Goal: Ask a question: Seek information or help from site administrators or community

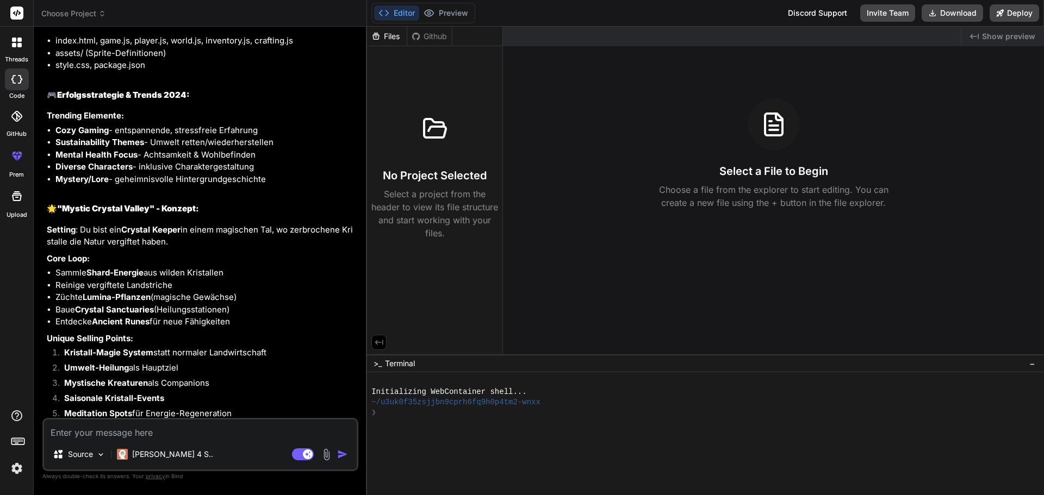
scroll to position [463, 0]
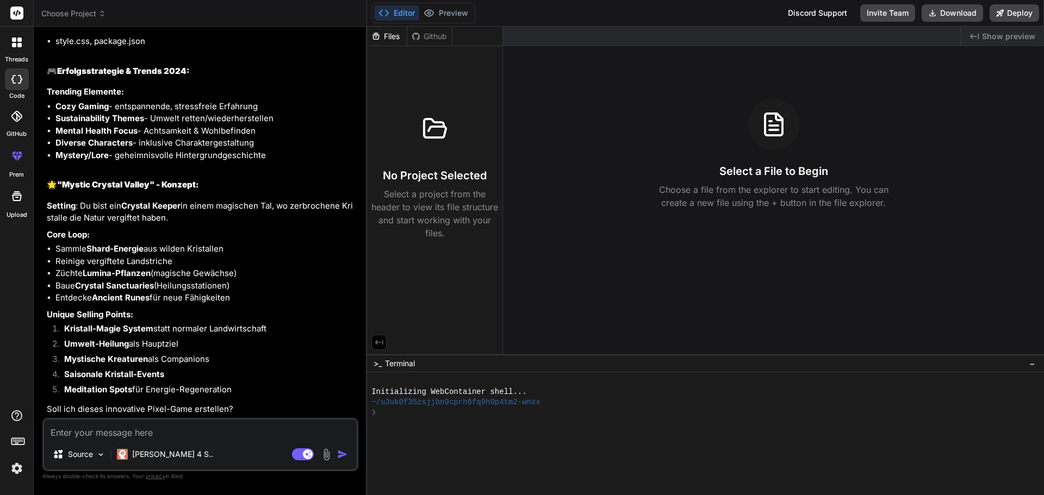
click at [105, 436] on textarea at bounding box center [200, 430] width 313 height 20
click at [169, 423] on textarea at bounding box center [200, 430] width 313 height 20
type textarea "w"
type textarea "x"
type textarea "wi"
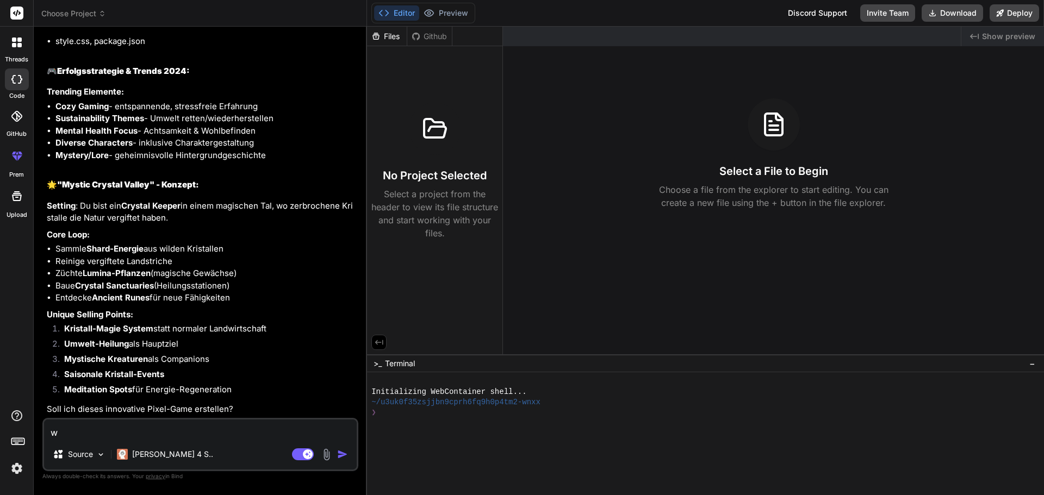
type textarea "x"
type textarea "wie"
type textarea "x"
type textarea "wie"
type textarea "x"
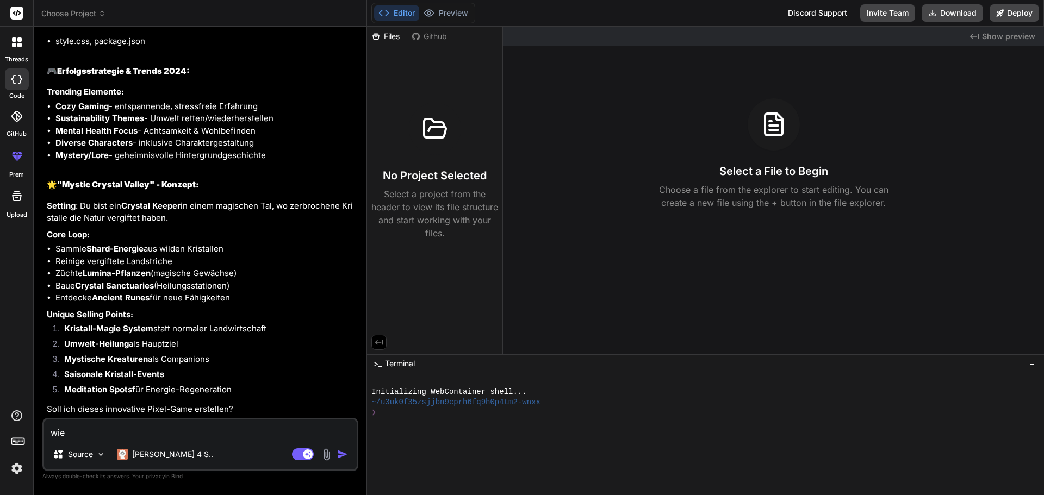
type textarea "wie k"
type textarea "x"
type textarea "wie ka"
type textarea "x"
type textarea "wie kan"
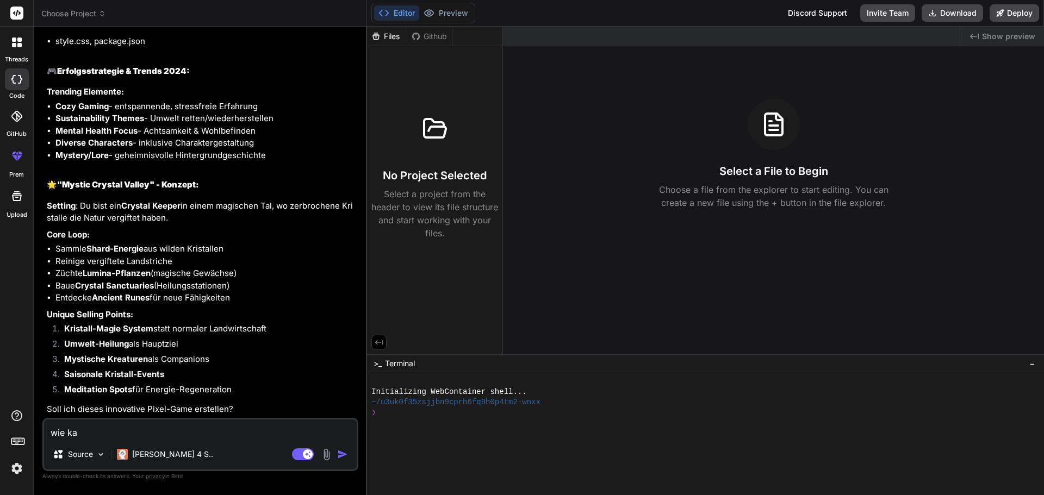
type textarea "x"
type textarea "wie kann"
type textarea "x"
type textarea "wie kann"
type textarea "x"
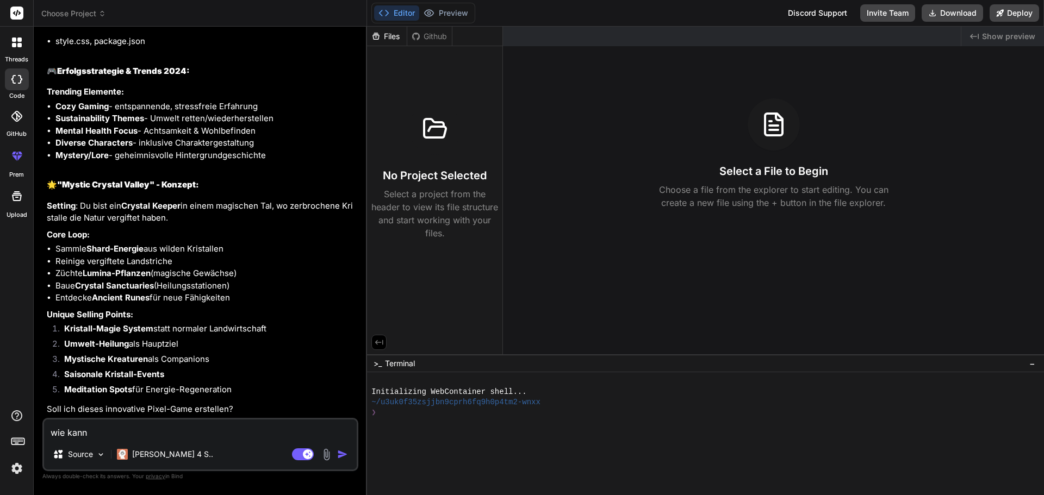
type textarea "wie kann i"
type textarea "x"
type textarea "wie kann ic"
type textarea "x"
type textarea "wie kann ich"
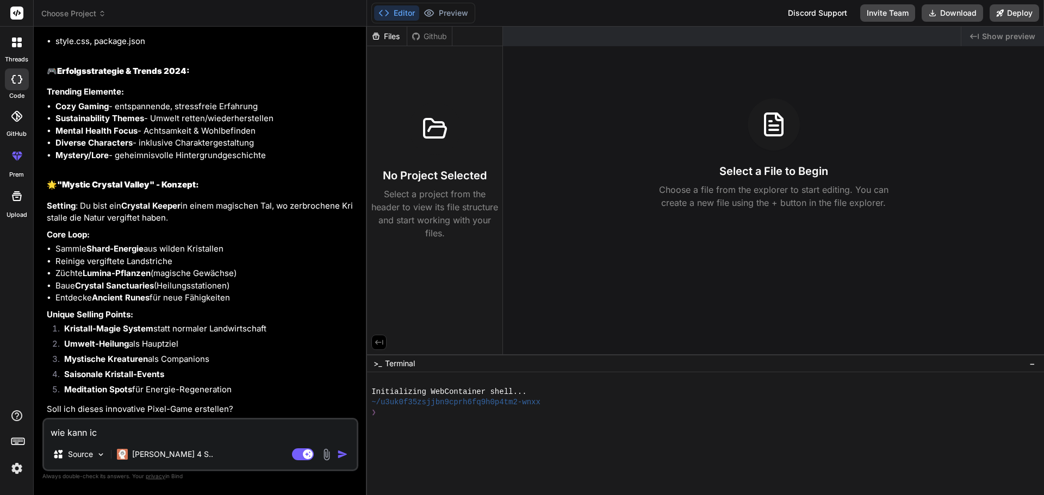
type textarea "x"
type textarea "wie kann ich"
type textarea "x"
type textarea "wie kann ich d"
type textarea "x"
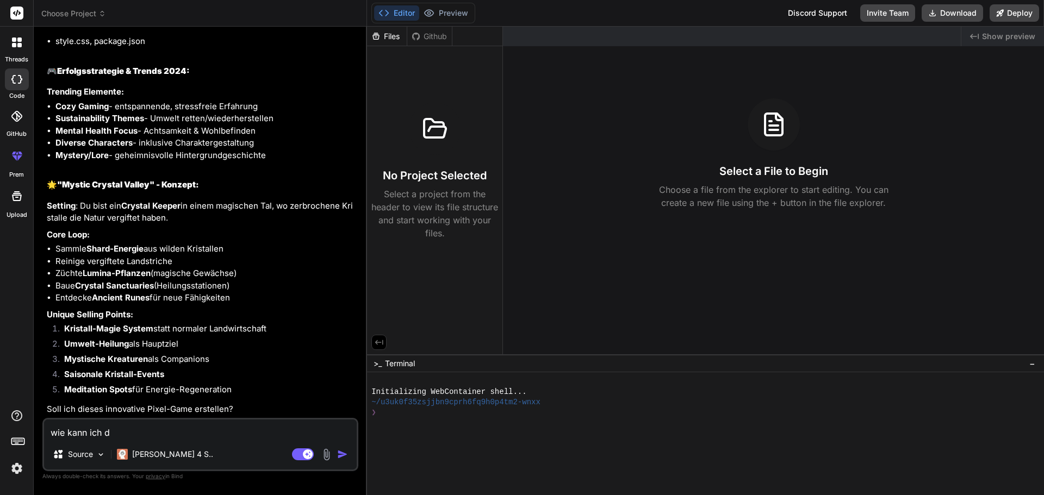
type textarea "wie kann ich da"
type textarea "x"
type textarea "wie kann ich dan"
type textarea "x"
type textarea "wie kann ich dann"
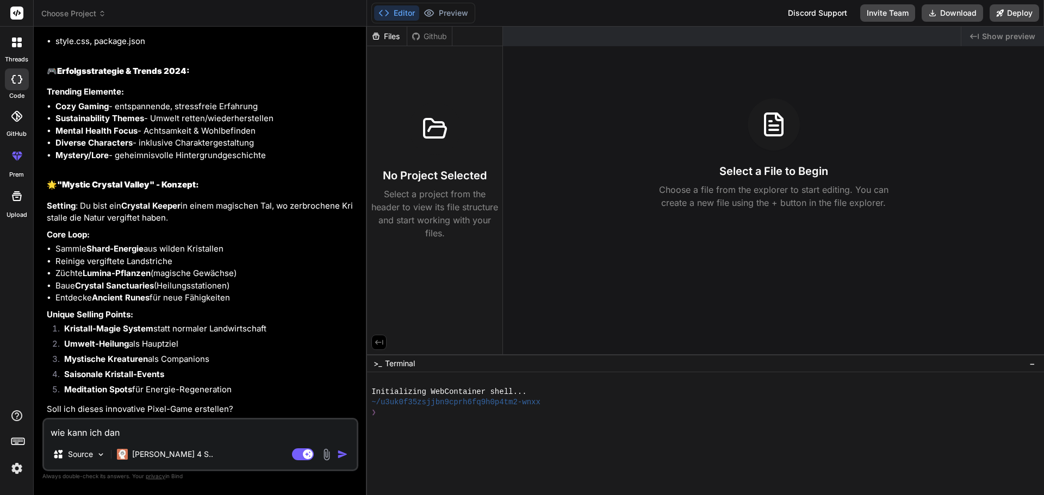
type textarea "x"
type textarea "wie kann ich dann"
type textarea "x"
type textarea "i"
type textarea "x"
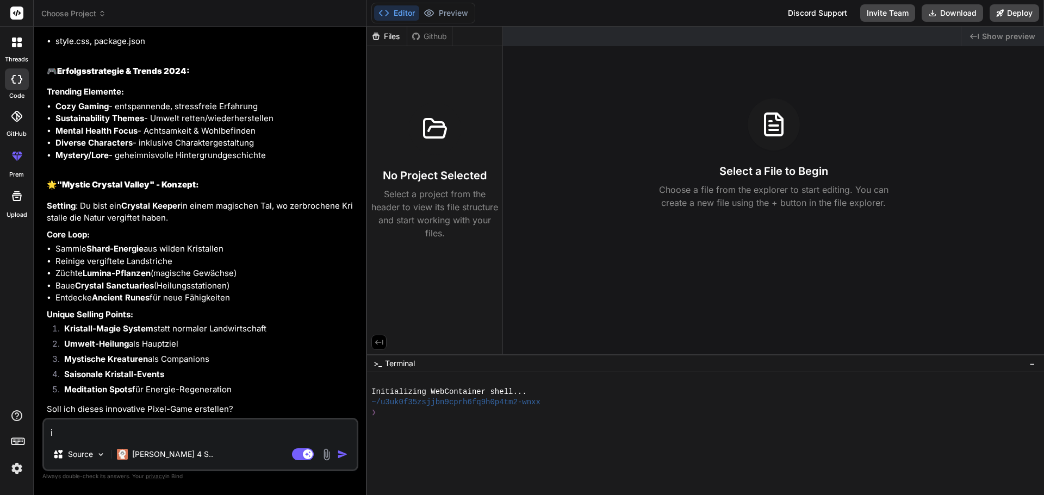
type textarea "is"
type textarea "x"
type textarea "ist"
type textarea "x"
type textarea "ist"
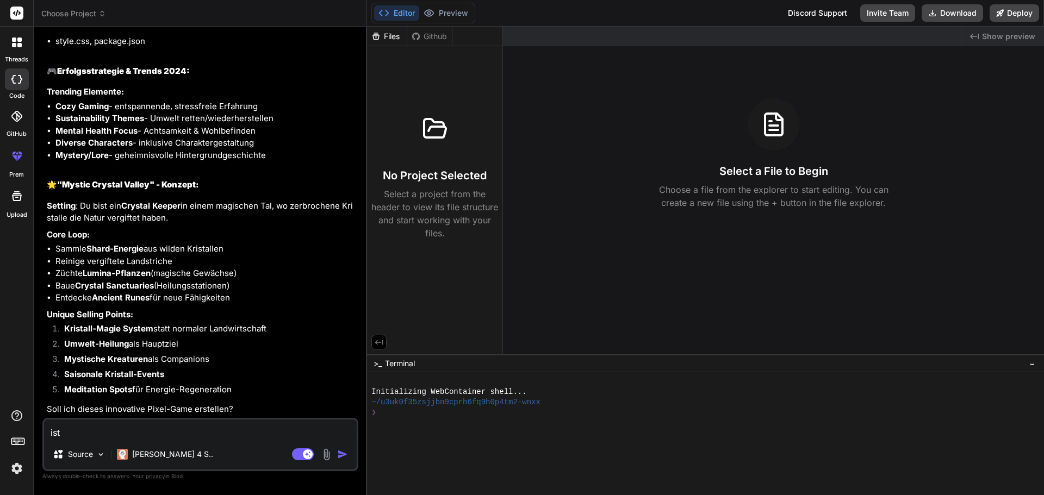
type textarea "x"
type textarea "ist d"
type textarea "x"
type textarea "ist da"
type textarea "x"
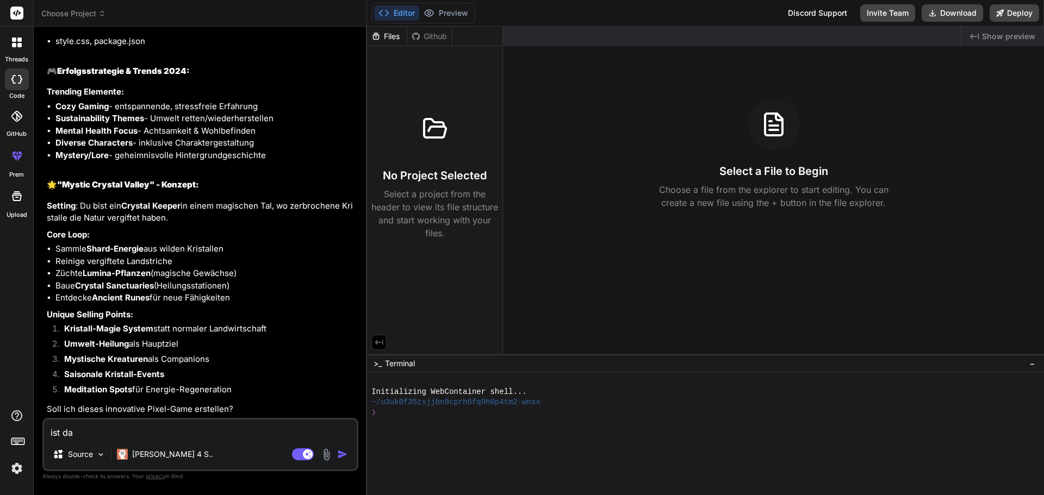
type textarea "ist das"
type textarea "x"
type textarea "ist das"
type textarea "x"
type textarea "ist das s"
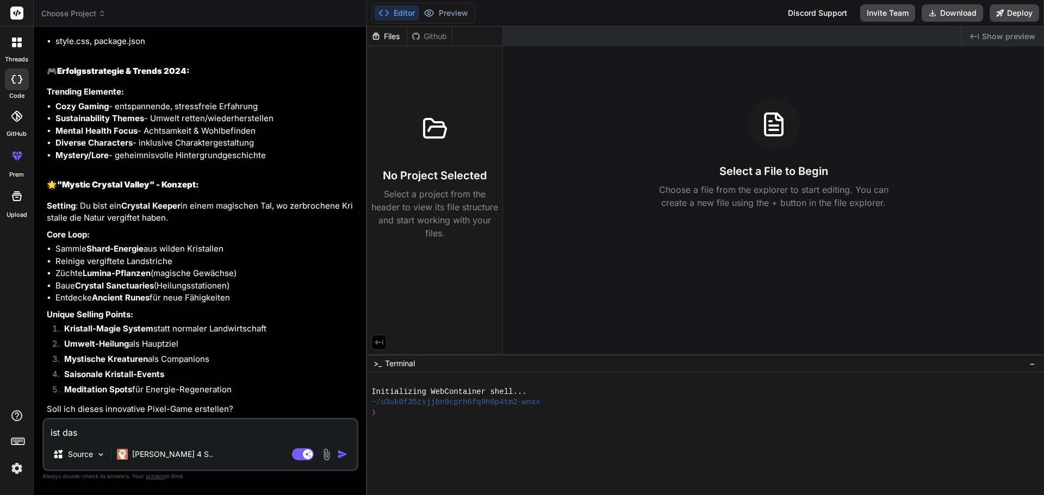
type textarea "x"
type textarea "ist das sp"
type textarea "x"
type textarea "ist das spi"
type textarea "x"
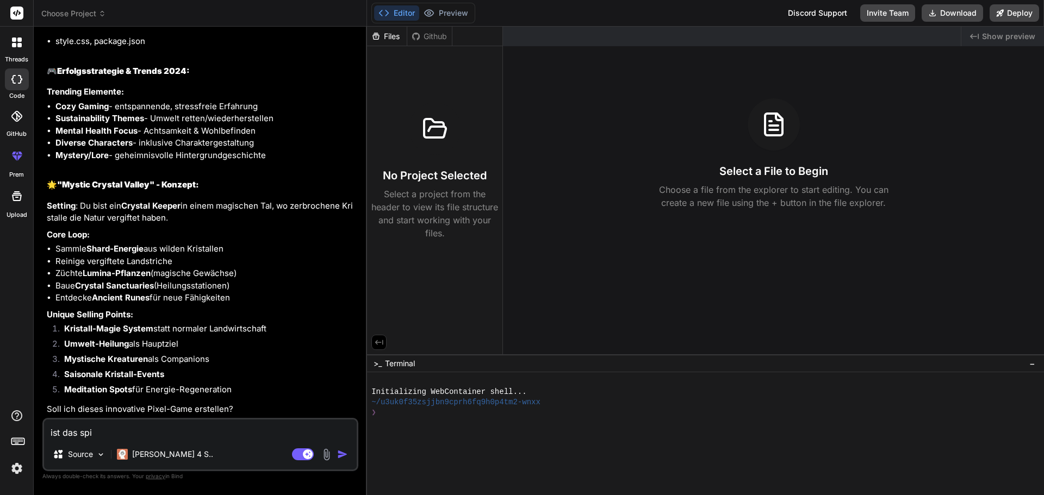
type textarea "ist das spie"
type textarea "x"
type textarea "ist das spiel"
type textarea "x"
type textarea "ist das spiel"
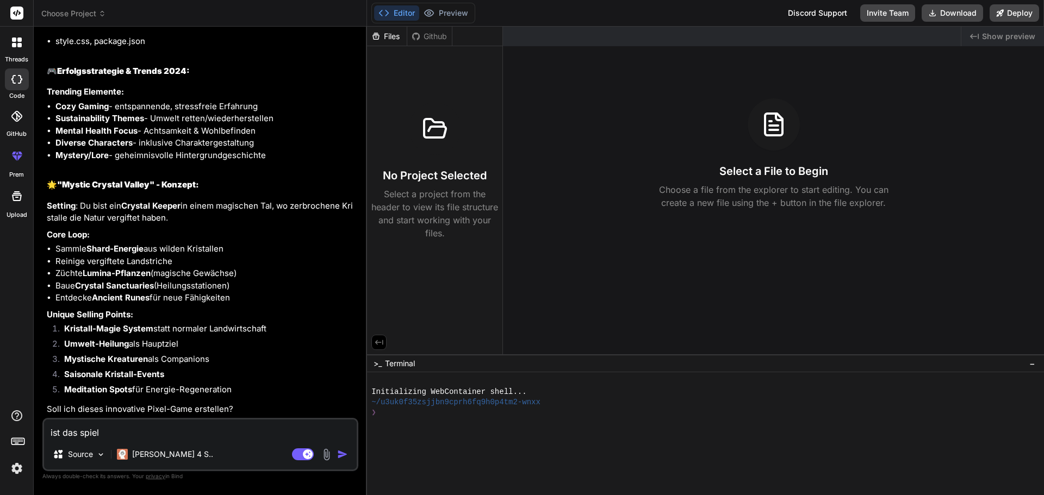
type textarea "x"
type textarea "ist das spiel f"
type textarea "x"
type textarea "ist das spiel fü"
type textarea "x"
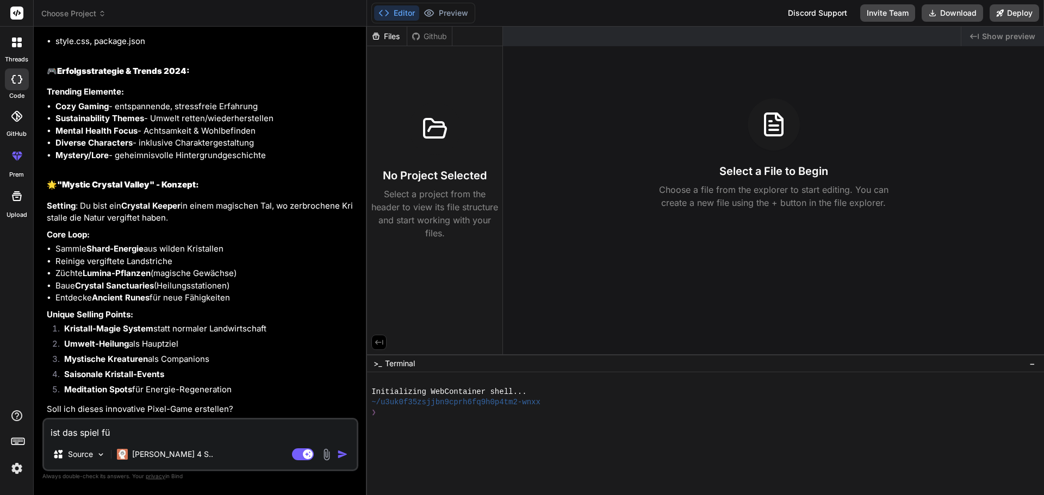
type textarea "ist das spiel für"
type textarea "x"
type textarea "ist das spiel für"
type textarea "x"
type textarea "ist das spiel für z"
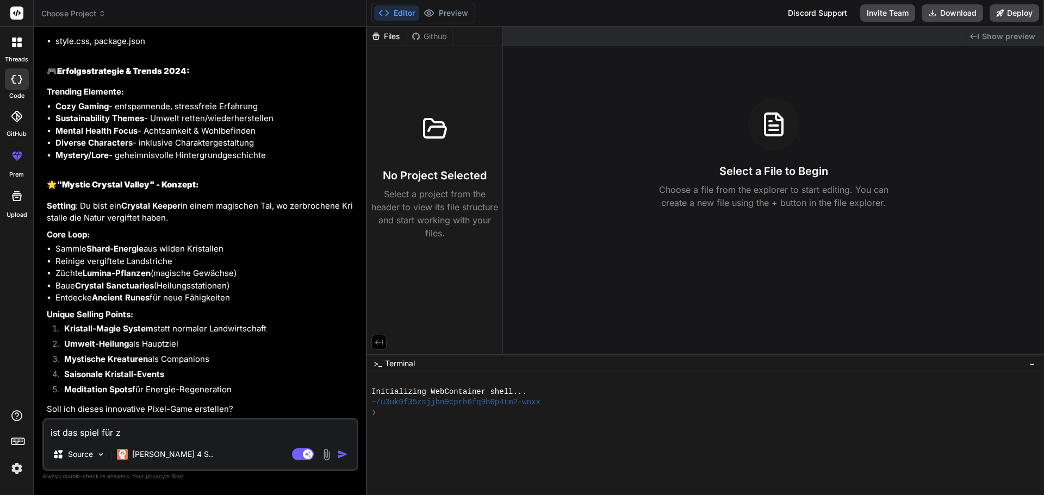
type textarea "x"
type textarea "ist das spiel für"
type textarea "x"
type textarea "ist das spiel für d"
type textarea "x"
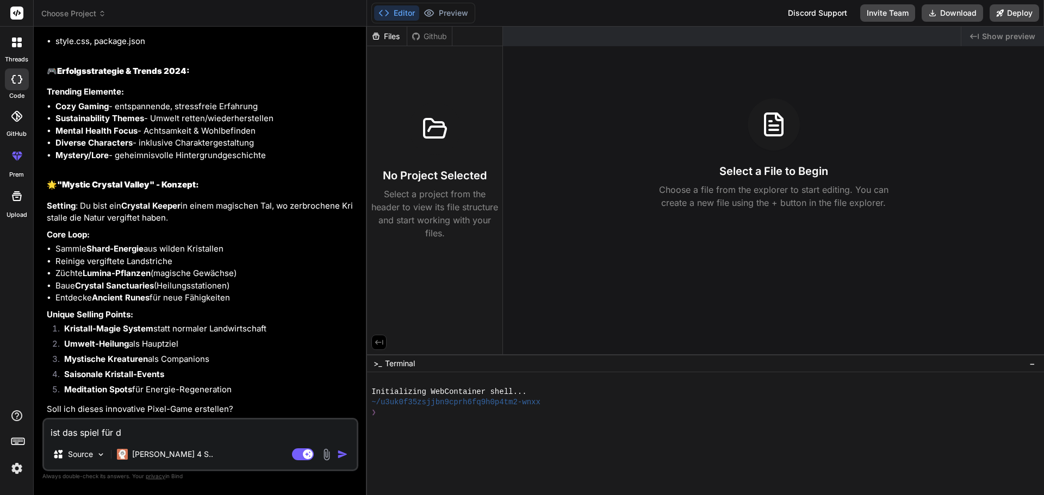
type textarea "ist das spiel für di"
type textarea "x"
type textarea "ist das spiel für die"
type textarea "x"
type textarea "ist das spiel für die"
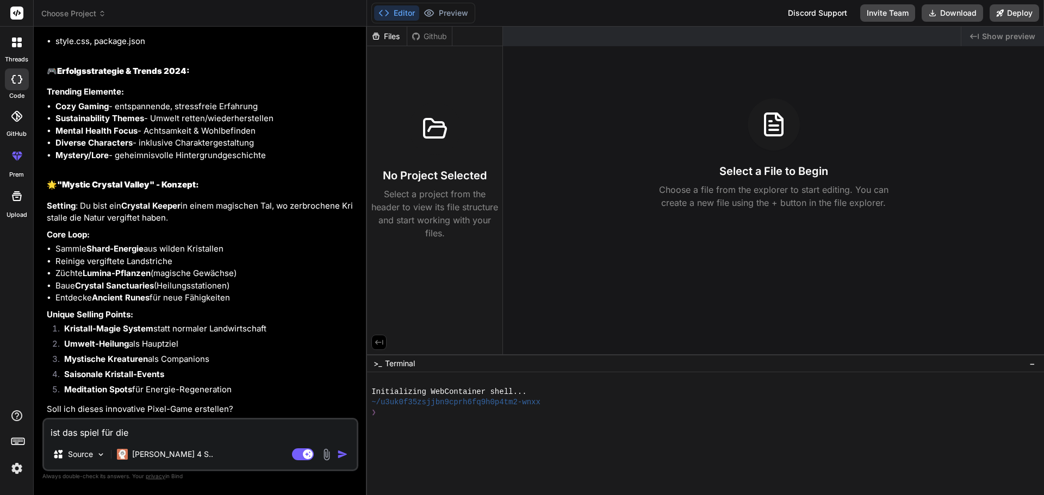
type textarea "x"
type textarea "ist das spiel für die z"
type textarea "x"
type textarea "ist das spiel für die zu"
type textarea "x"
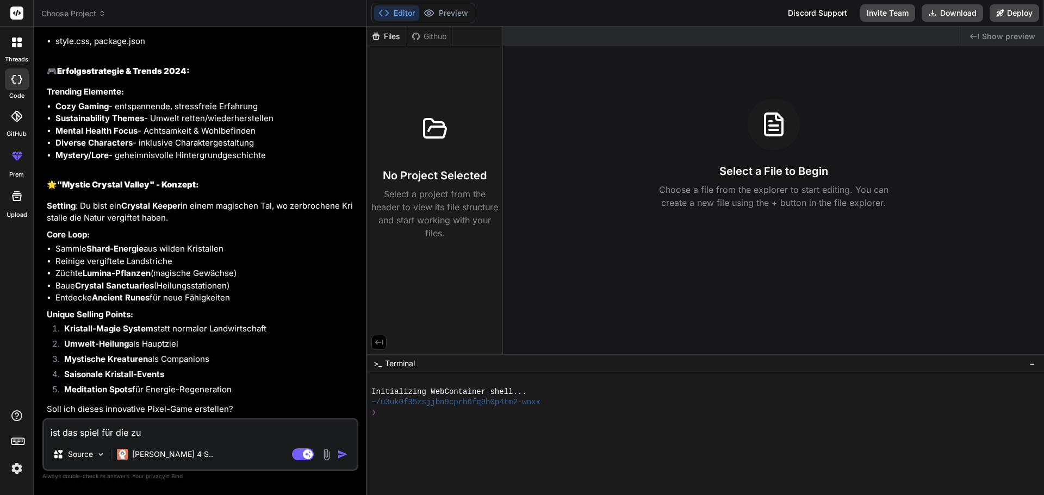
type textarea "ist das spiel für die zuk"
type textarea "x"
type textarea "ist das spiel für die zuku"
type textarea "x"
type textarea "ist das spiel für die zukun"
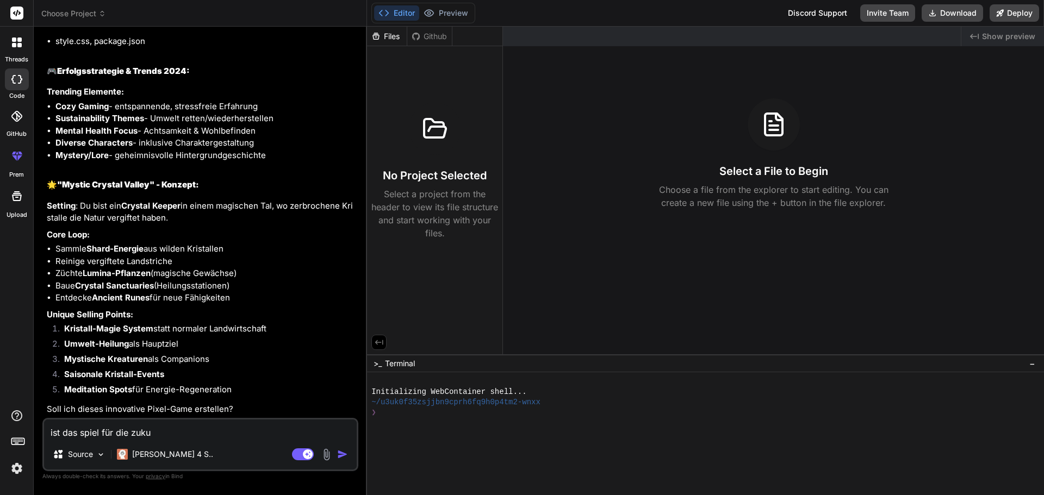
type textarea "x"
type textarea "ist das spiel für die zukunf"
type textarea "x"
type textarea "ist das spiel für die zukunft"
type textarea "x"
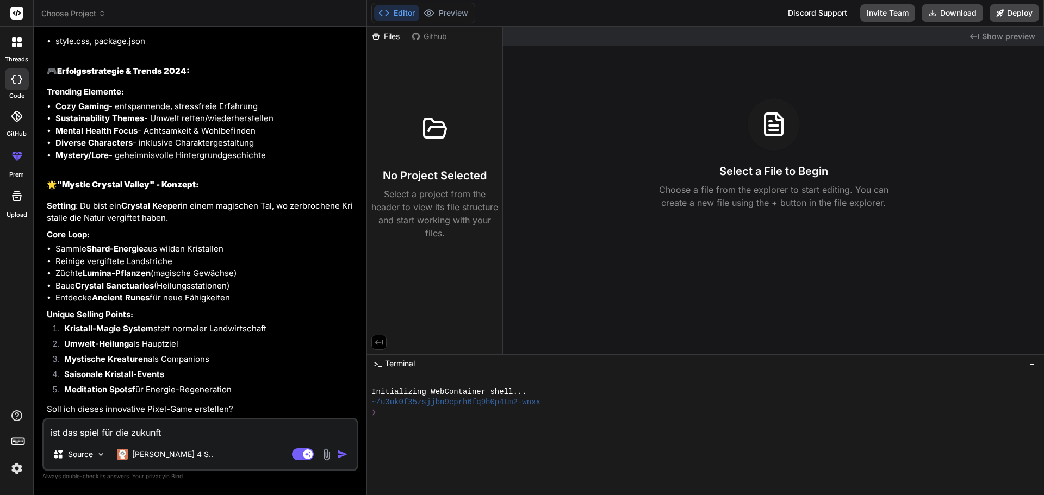
type textarea "ist das spiel für die zukunft"
type textarea "x"
type textarea "ist das spiel für die zukunft g"
type textarea "x"
type textarea "ist das spiel für die zukunft ge"
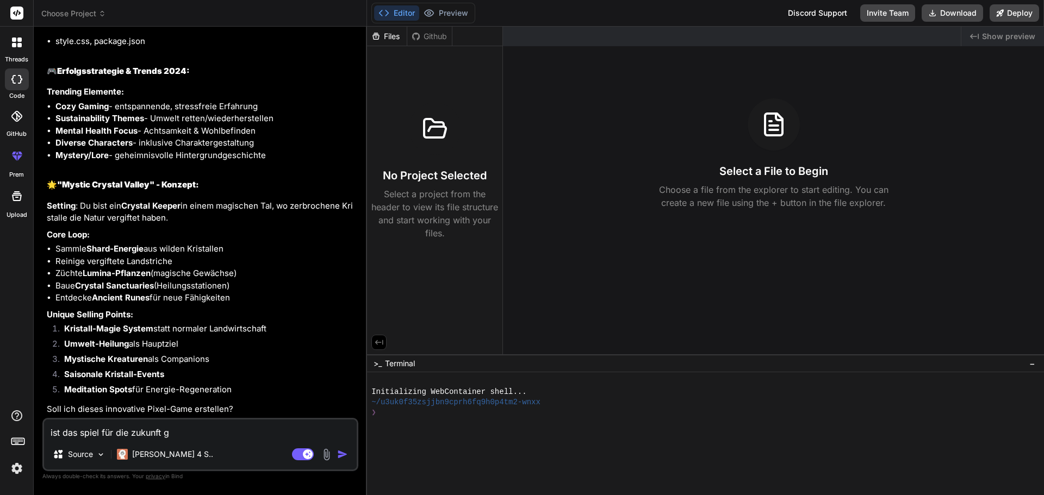
type textarea "x"
type textarea "ist das spiel für die zukunft ged"
type textarea "x"
type textarea "ist das spiel für die zukunft geda"
type textarea "x"
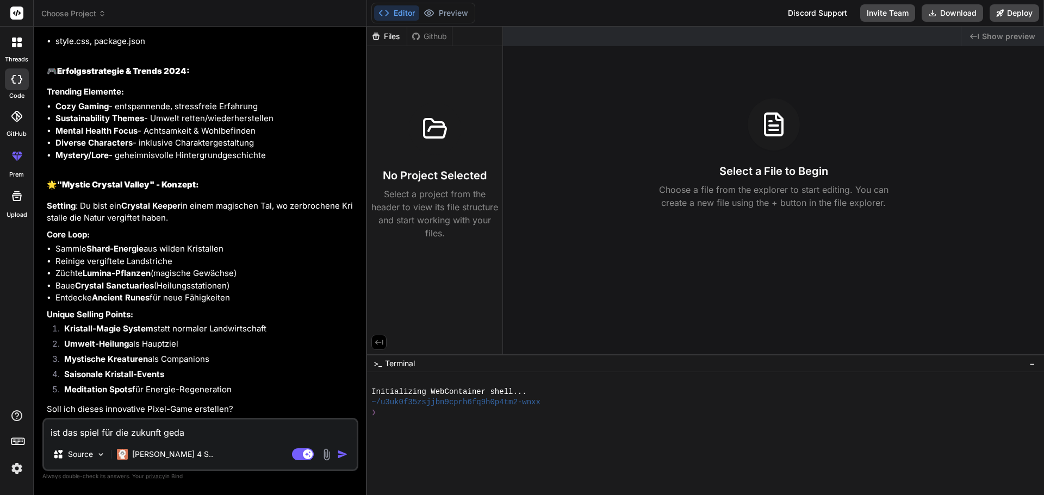
type textarea "ist das spiel für die zukunft gedac"
type textarea "x"
type textarea "ist das spiel für die zukunft gedach"
type textarea "x"
type textarea "ist das spiel für die zukunft gedacht"
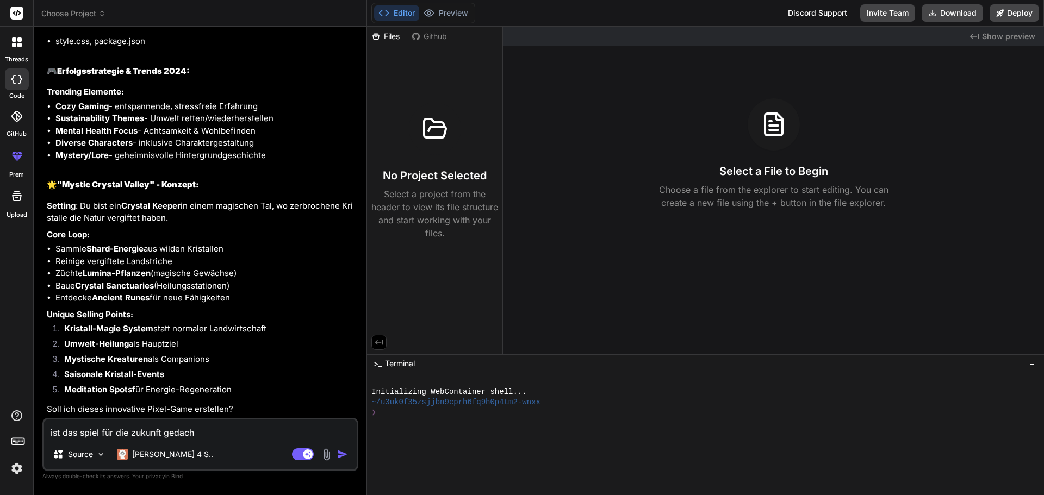
type textarea "x"
type textarea "ist das spiel für die zukunft gedacht"
type textarea "x"
type textarea "ist das spiel für die zukunft gedacht ?"
type textarea "x"
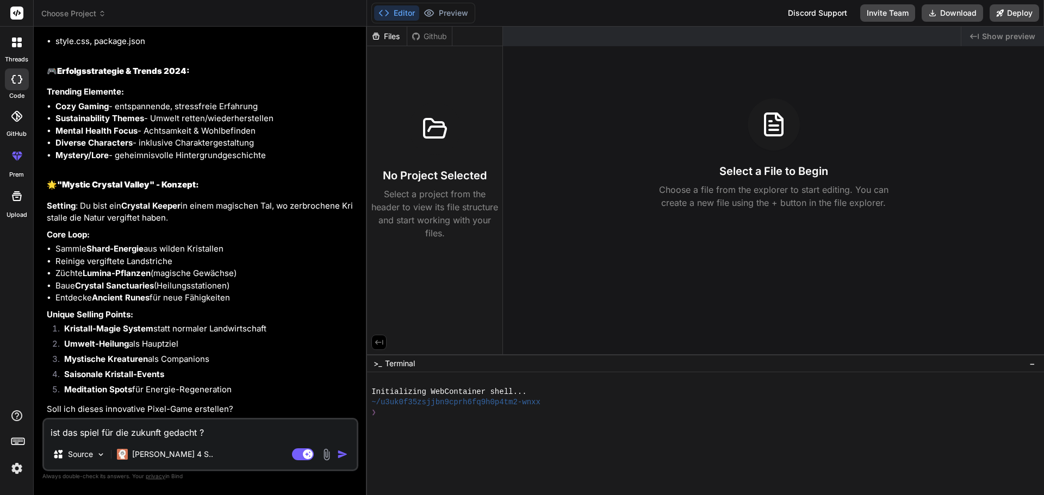
type textarea "ist das spiel für die zukunft gedacht ?"
type textarea "x"
type textarea "ist das spiel für die zukunft gedacht ? m"
type textarea "x"
type textarea "ist das spiel für die zukunft gedacht ? mi"
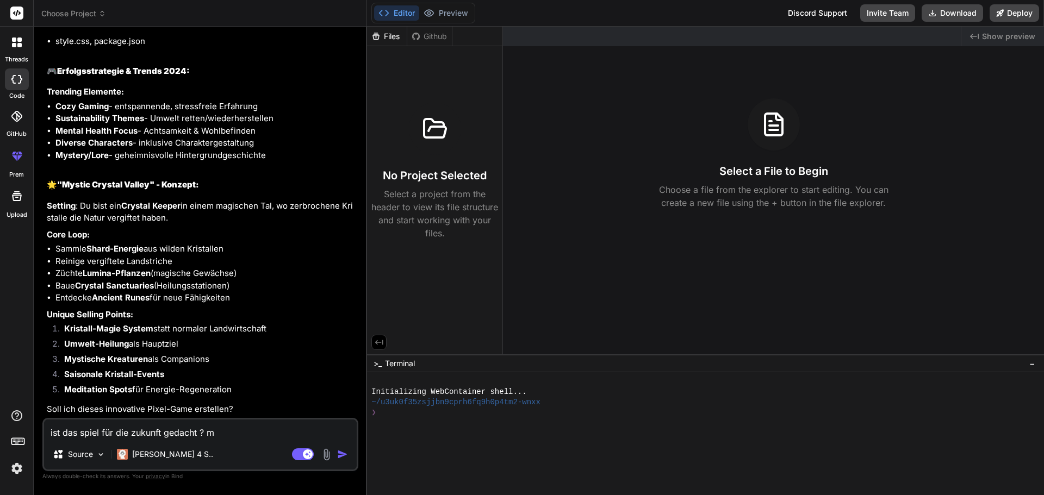
type textarea "x"
type textarea "ist das spiel für die zukunft gedacht ? mit"
type textarea "x"
type textarea "ist das spiel für die zukunft gedacht ? mit"
type textarea "x"
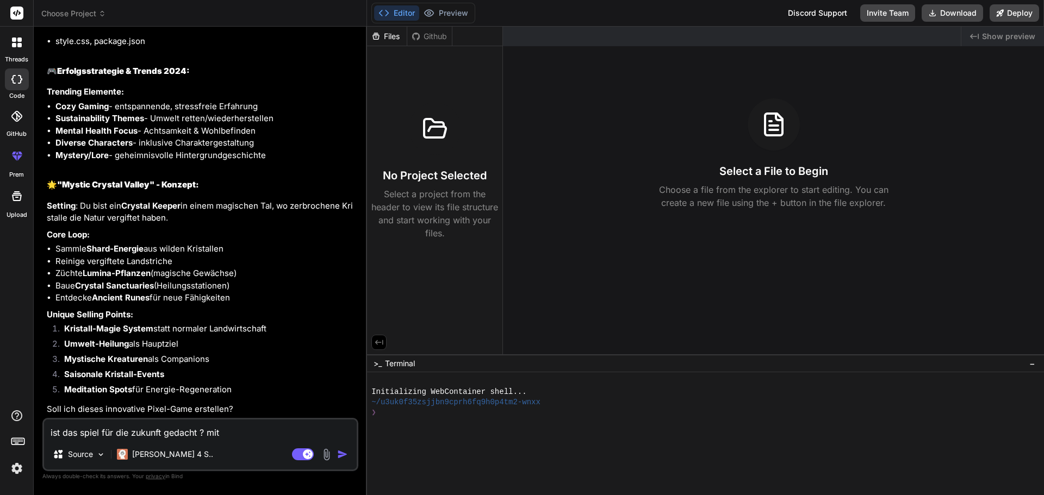
type textarea "ist das spiel für die zukunft gedacht ? mit v"
type textarea "x"
type textarea "ist das spiel für die zukunft gedacht ? mit ve"
type textarea "x"
type textarea "ist das spiel für die zukunft gedacht ? mit ver"
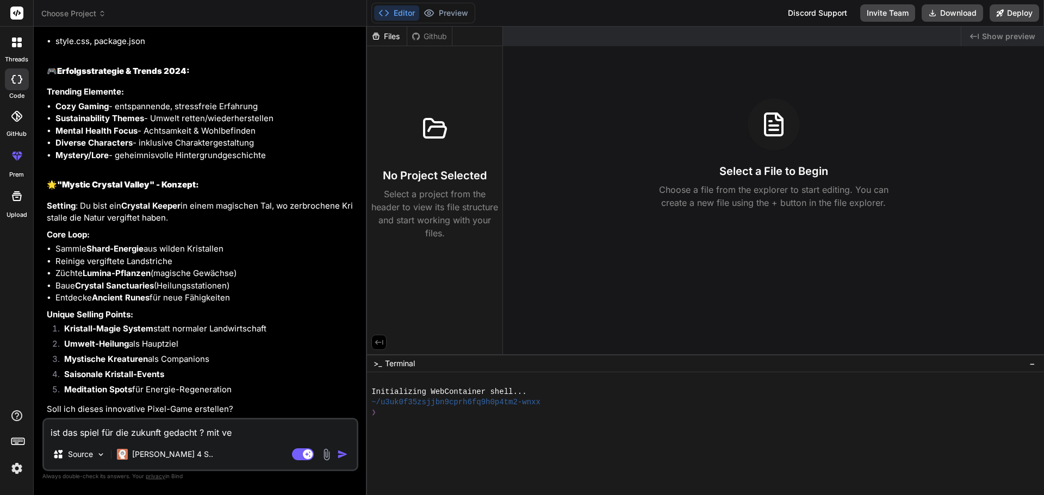
type textarea "x"
type textarea "ist das spiel für die zukunft gedacht ? mit vers"
type textarea "x"
type textarea "ist das spiel für die zukunft gedacht ? mit versc"
type textarea "x"
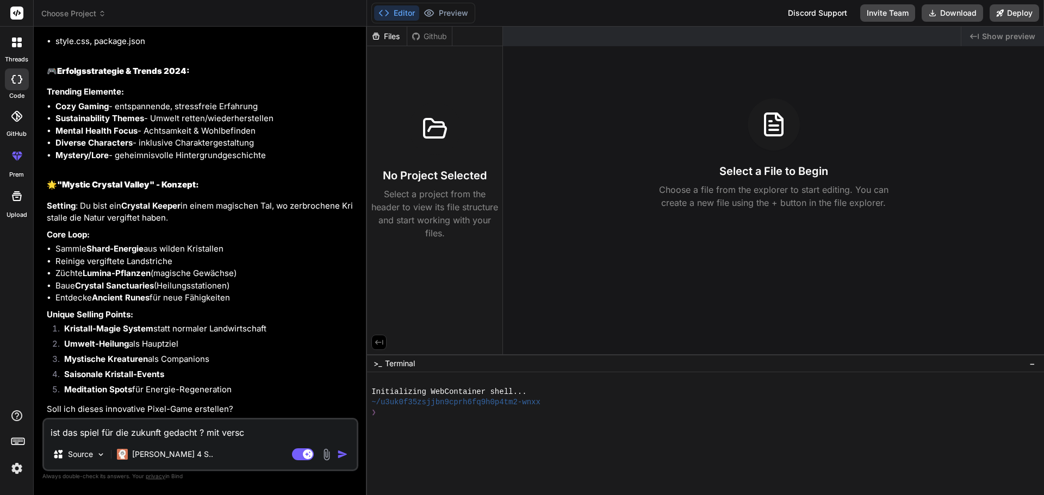
type textarea "ist das spiel für die zukunft gedacht ? mit versch"
type textarea "x"
type textarea "ist das spiel für die zukunft gedacht ? mit verschi"
type textarea "x"
type textarea "ist das spiel für die zukunft gedacht ? mit verschie"
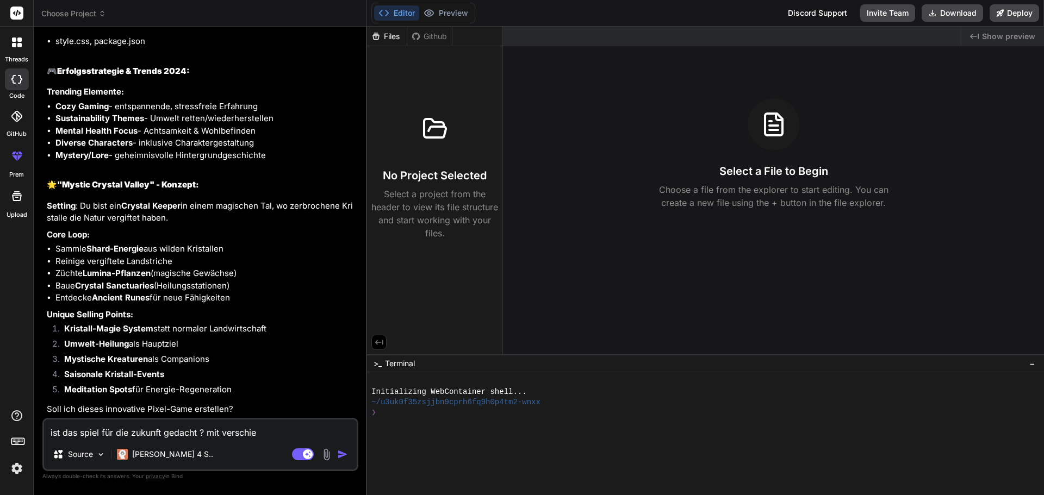
type textarea "x"
type textarea "ist das spiel für die zukunft gedacht ? mit verschied"
type textarea "x"
type textarea "ist das spiel für die zukunft gedacht ? mit verschiede"
type textarea "x"
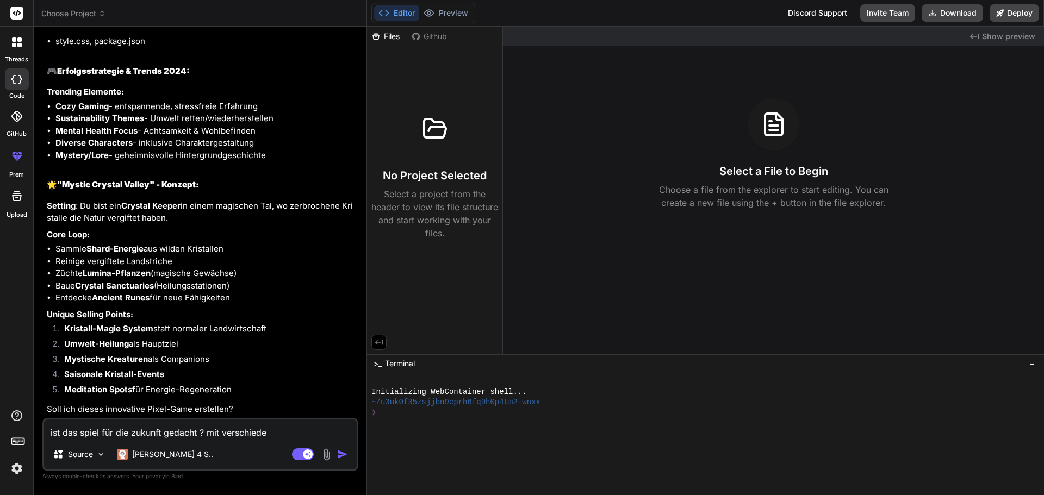
type textarea "ist das spiel für die zukunft gedacht ? mit verschieden"
type textarea "x"
type textarea "ist das spiel für die zukunft gedacht ? mit verschiedene"
type textarea "x"
type textarea "ist das spiel für die zukunft gedacht ? mit verschiedene"
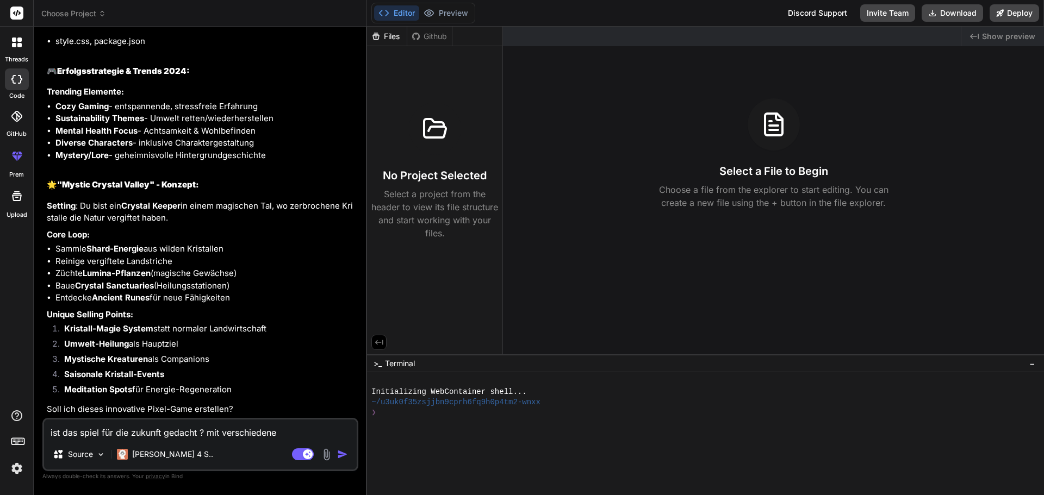
type textarea "x"
type textarea "ist das spiel für die zukunft gedacht ? mit verschiedene b"
type textarea "x"
type textarea "ist das spiel für die zukunft gedacht ? mit verschiedene bi"
type textarea "x"
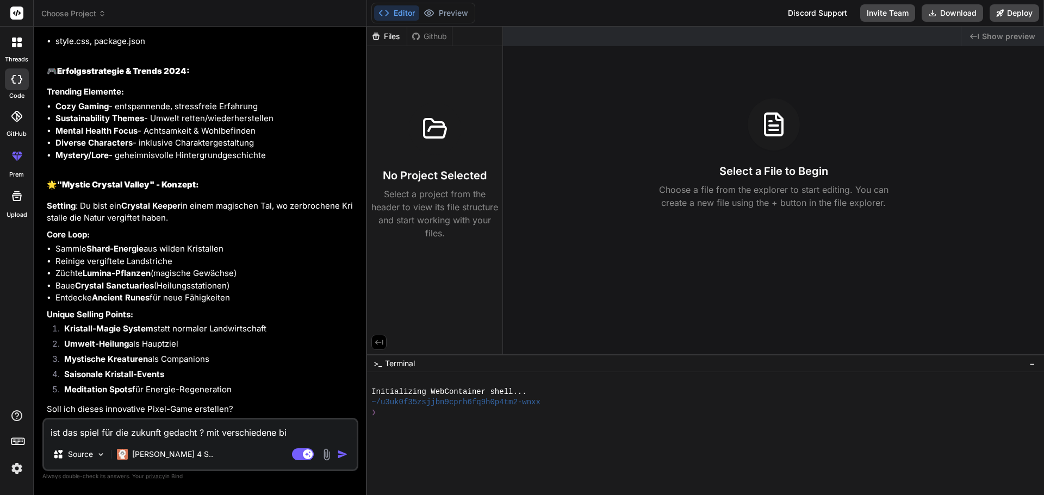
type textarea "ist das spiel für die zukunft gedacht ? mit verschiedene bio"
type textarea "x"
type textarea "ist das spiel für die zukunft gedacht ? mit verschiedene biom"
type textarea "x"
type textarea "ist das spiel für die zukunft gedacht ? mit verschiedene biome"
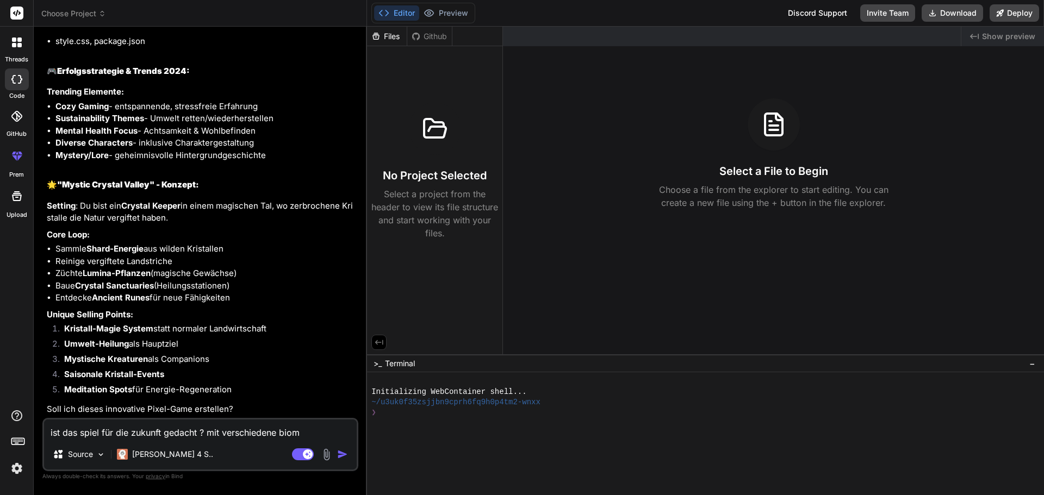
type textarea "x"
type textarea "ist das spiel für die zukunft gedacht ? mit verschiedene biome"
type textarea "x"
type textarea "ist das spiel für die zukunft gedacht ? mit verschiedene biome o"
type textarea "x"
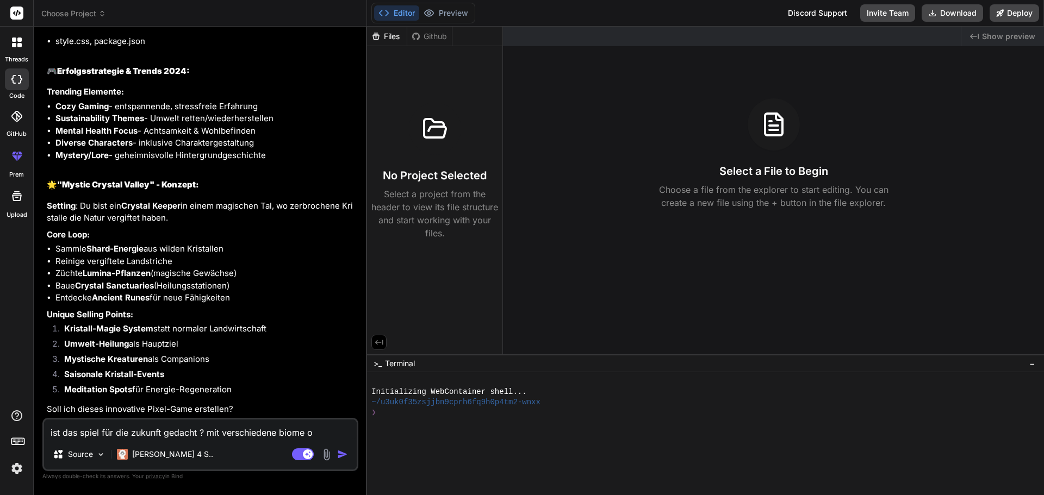
type textarea "ist das spiel für die zukunft gedacht ? mit verschiedene biome od"
type textarea "x"
type textarea "ist das spiel für die zukunft gedacht ? mit verschiedene biome ode"
type textarea "x"
type textarea "ist das spiel für die zukunft gedacht ? mit verschiedene biome oder"
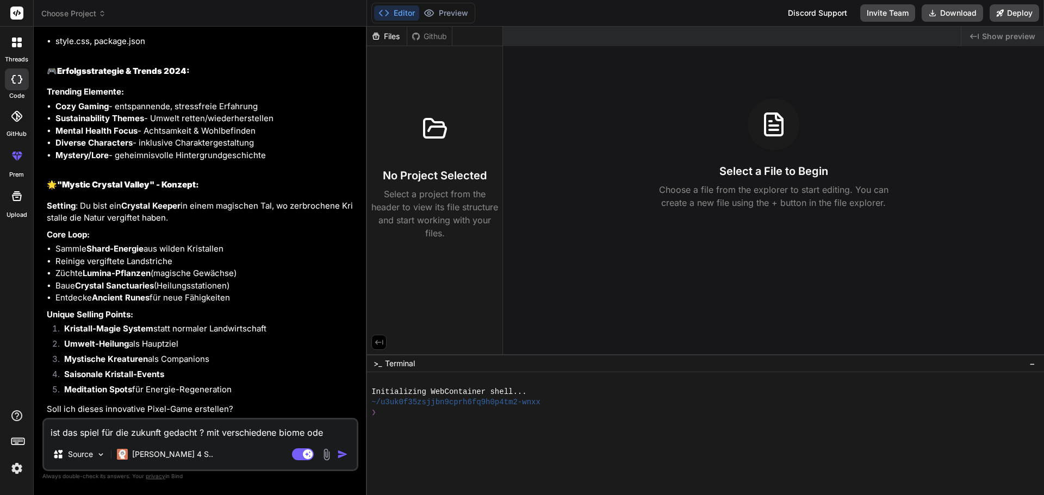
type textarea "x"
type textarea "ist das spiel für die zukunft gedacht ? mit verschiedene biome oder"
type textarea "x"
type textarea "ist das spiel für die zukunft gedacht ? mit verschiedene biome oder w"
type textarea "x"
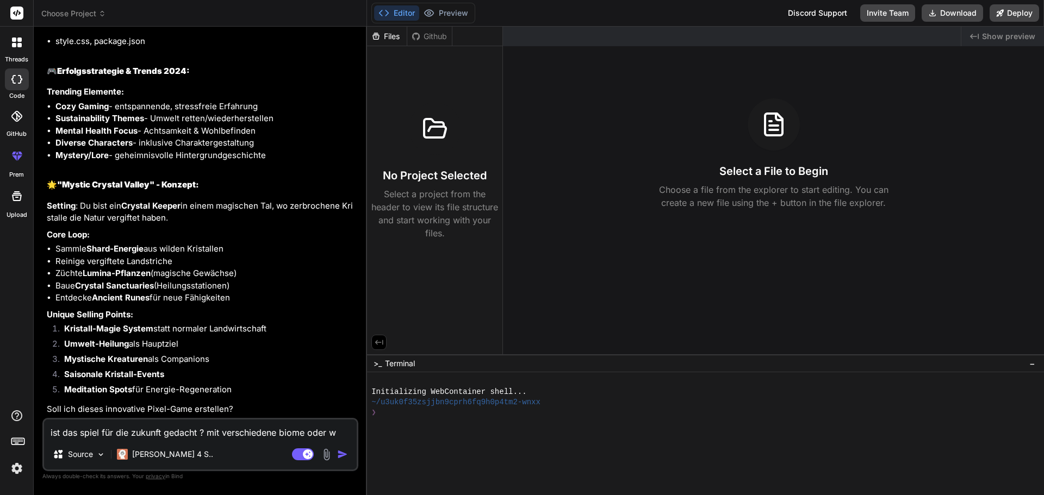
type textarea "ist das spiel für die zukunft gedacht ? mit verschiedene biome oder we"
type textarea "x"
type textarea "ist das spiel für die zukunft gedacht ? mit verschiedene biome oder wel"
type textarea "x"
type textarea "ist das spiel für die zukunft gedacht ? mit verschiedene biome oder welt"
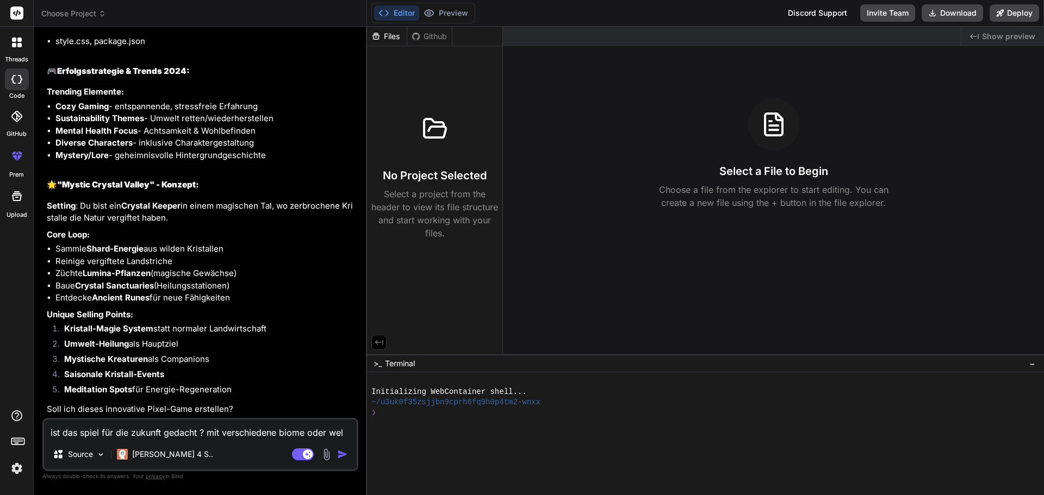
type textarea "x"
type textarea "ist das spiel für die zukunft gedacht ? mit verschiedene biome oder welte"
type textarea "x"
type textarea "ist das spiel für die zukunft gedacht ? mit verschiedene biome oder welten"
type textarea "x"
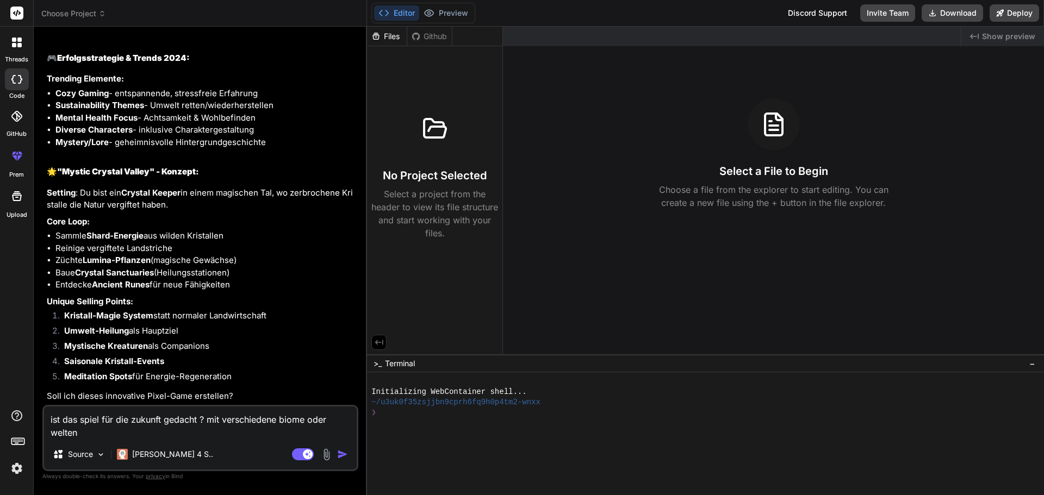
type textarea "ist das spiel für die zukunft gedacht ? mit verschiedene biome oder welten"
type textarea "x"
type textarea "ist das spiel für die zukunft gedacht ? mit verschiedene biome oder welten u"
type textarea "x"
type textarea "ist das spiel für die zukunft gedacht ? mit verschiedene biome oder welten un"
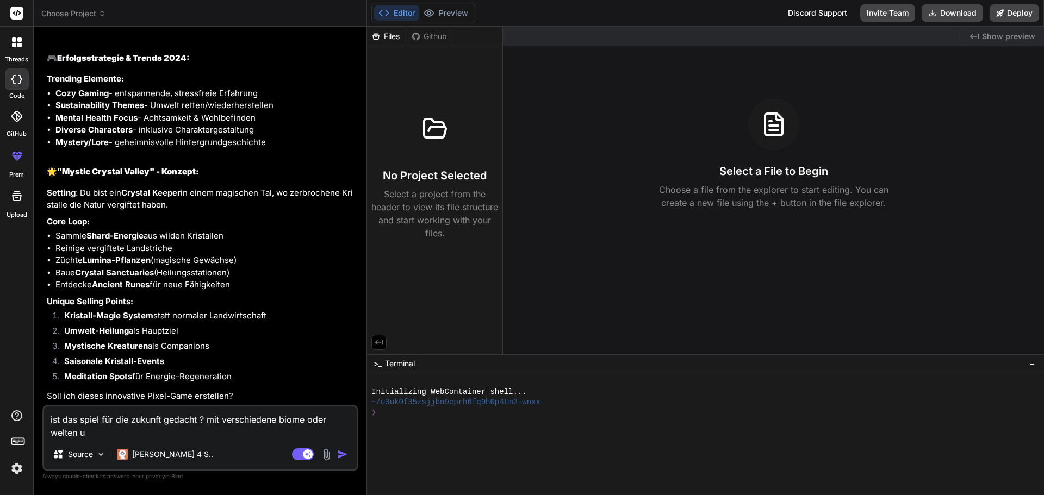
type textarea "x"
type textarea "ist das spiel für die zukunft gedacht ? mit verschiedene biome oder welten und"
type textarea "x"
type textarea "ist das spiel für die zukunft gedacht ? mit verschiedene biome oder welten und"
type textarea "x"
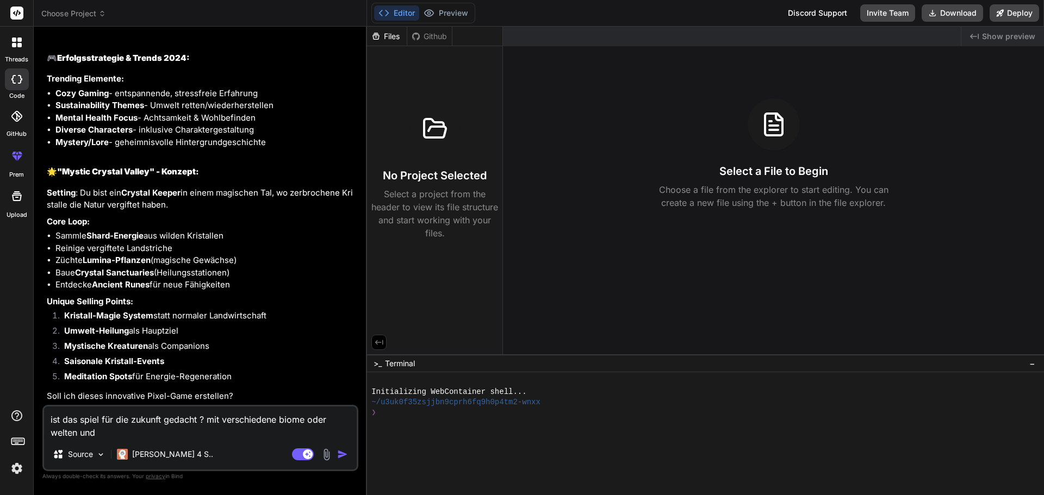
type textarea "ist das spiel für die zukunft gedacht ? mit verschiedene biome oder welten und g"
type textarea "x"
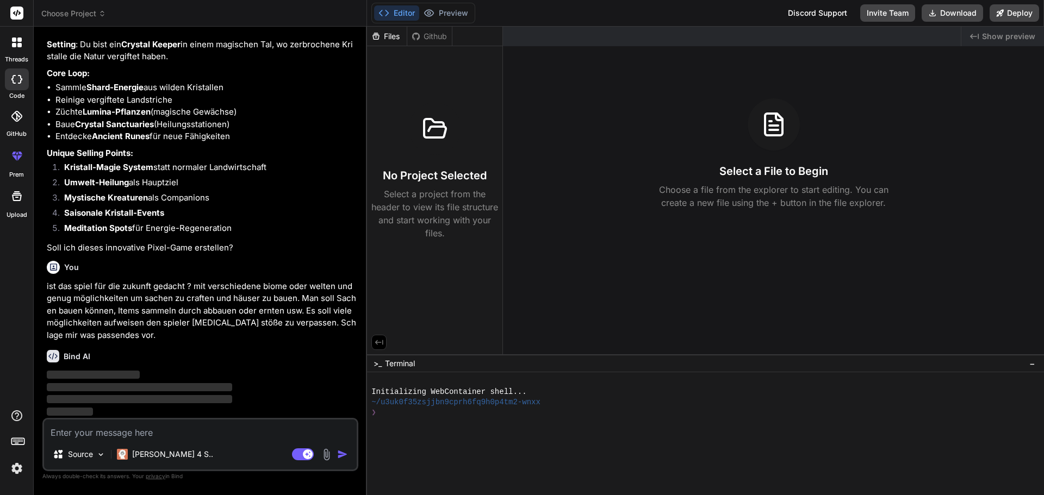
scroll to position [625, 0]
click at [184, 271] on div "You" at bounding box center [201, 267] width 309 height 13
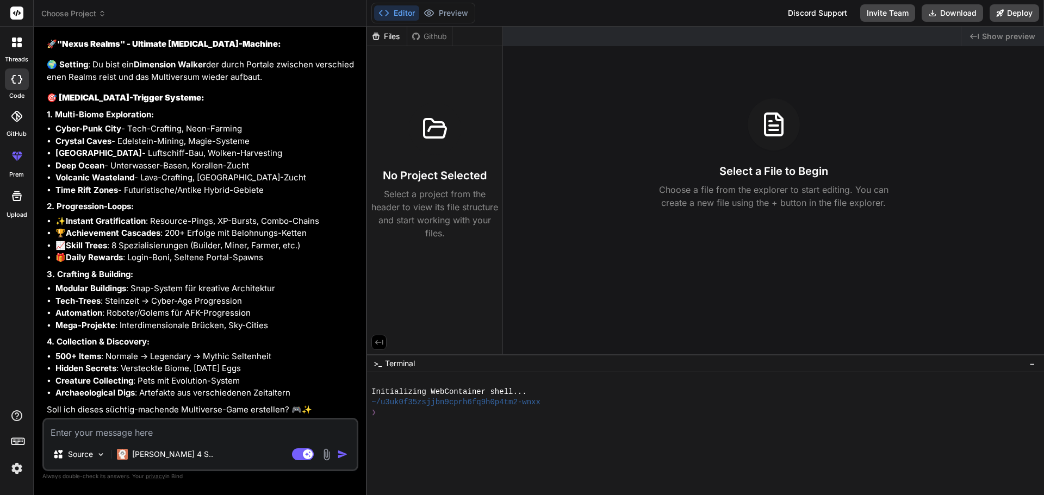
scroll to position [1086, 0]
click at [68, 429] on textarea at bounding box center [200, 430] width 313 height 20
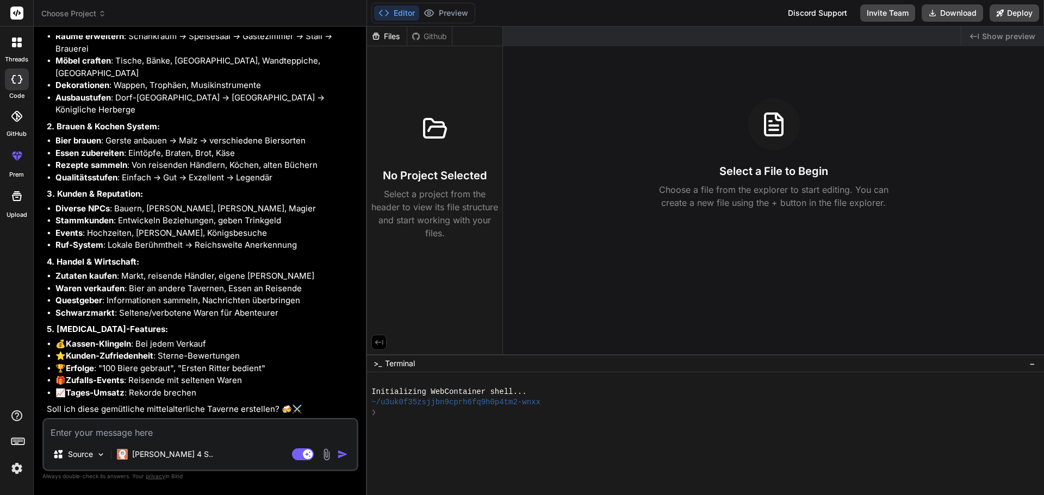
scroll to position [1697, 0]
click at [110, 435] on textarea at bounding box center [200, 430] width 313 height 20
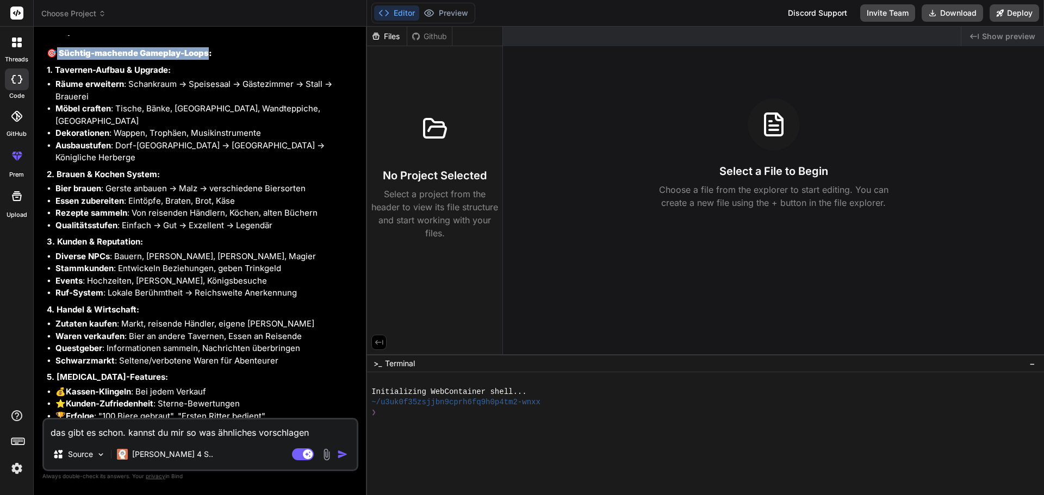
drag, startPoint x: 59, startPoint y: 138, endPoint x: 210, endPoint y: 141, distance: 151.7
click at [210, 58] on strong "🎯 Süchtig-machende Gameplay-Loops:" at bounding box center [129, 53] width 165 height 10
copy strong "Süchtig-machende Gameplay-Loops:"
click at [320, 436] on textarea "das gibt es schon. kannst du mir so was ähnliches vorschlagen" at bounding box center [200, 430] width 313 height 20
paste textarea "Süchtig-machende Gameplay-Loops"
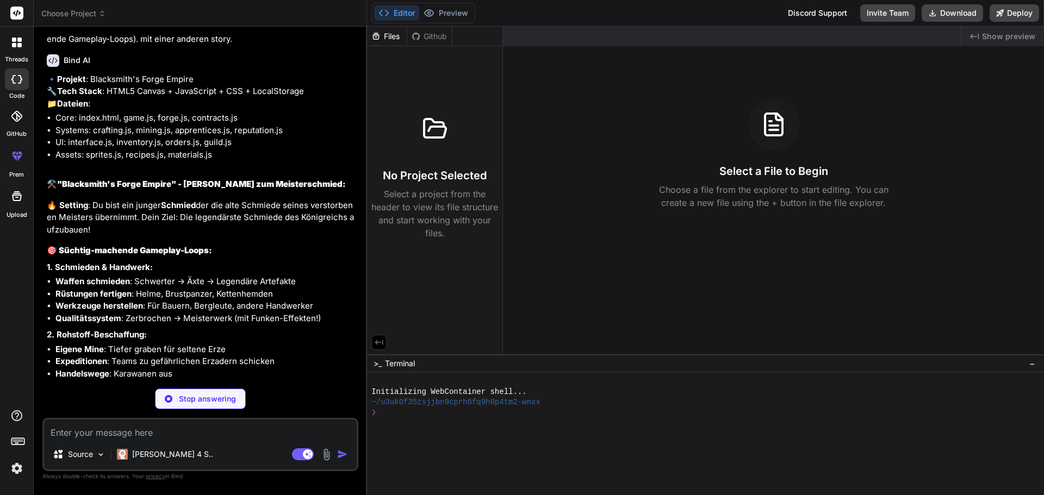
scroll to position [2197, 0]
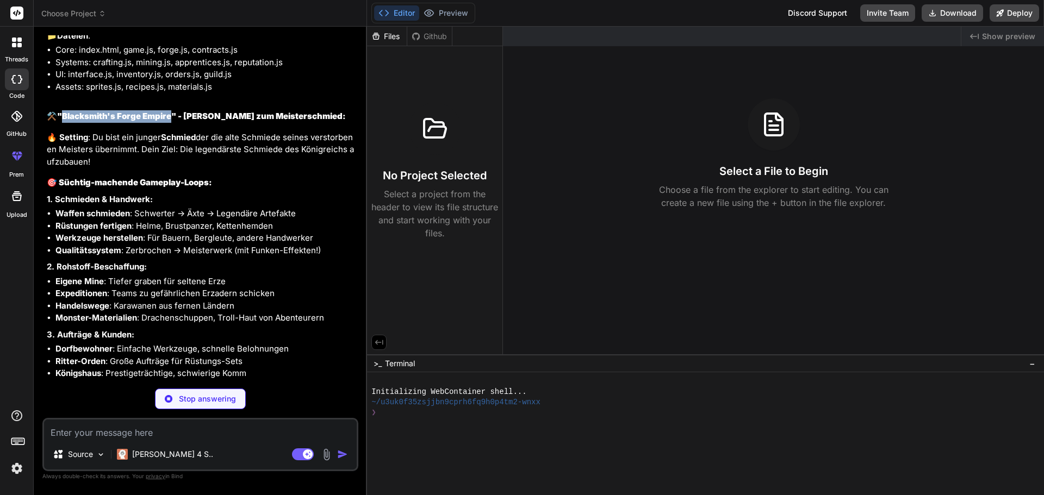
drag, startPoint x: 173, startPoint y: 183, endPoint x: 65, endPoint y: 184, distance: 108.2
click at [65, 121] on strong ""Blacksmith's Forge Empire" - [PERSON_NAME] zum Meisterschmied:" at bounding box center [201, 116] width 289 height 10
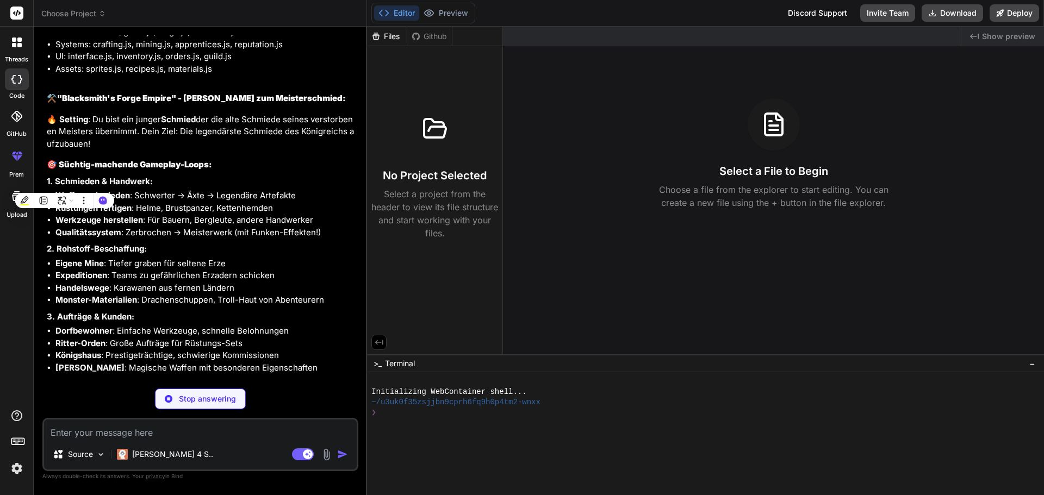
click at [292, 240] on div "🔹 Projekt : Blacksmith's Forge Empire 🔧 Tech Stack : HTML5 Canvas + JavaScript …" at bounding box center [201, 196] width 309 height 418
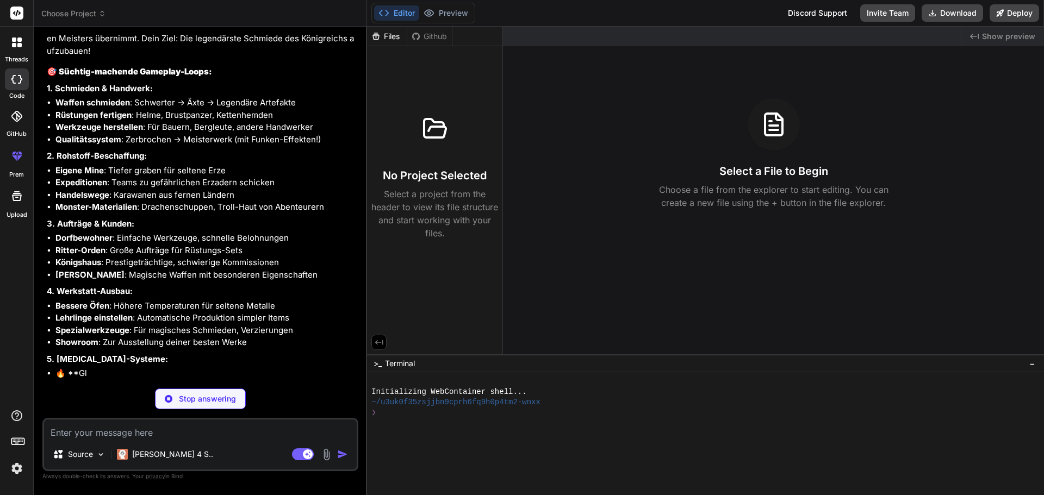
scroll to position [2376, 0]
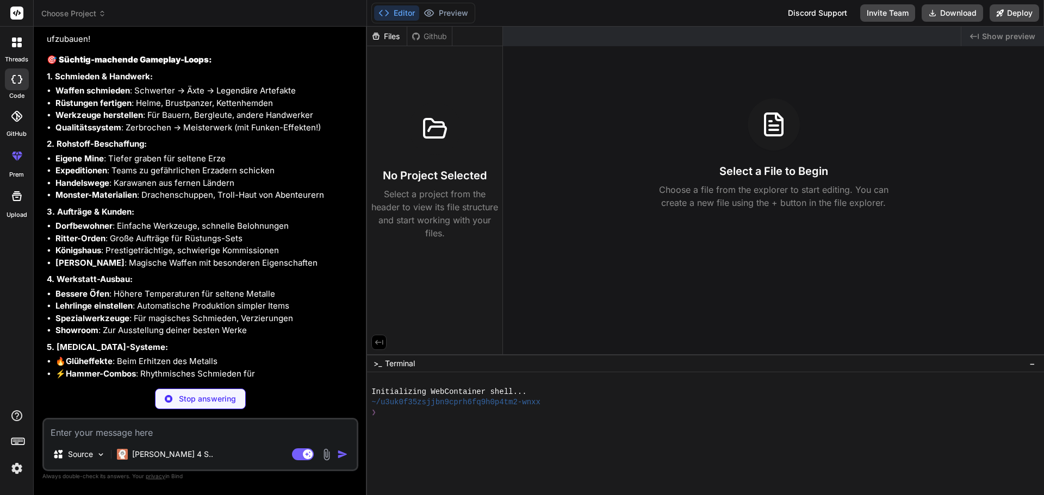
click at [112, 429] on textarea at bounding box center [200, 430] width 313 height 20
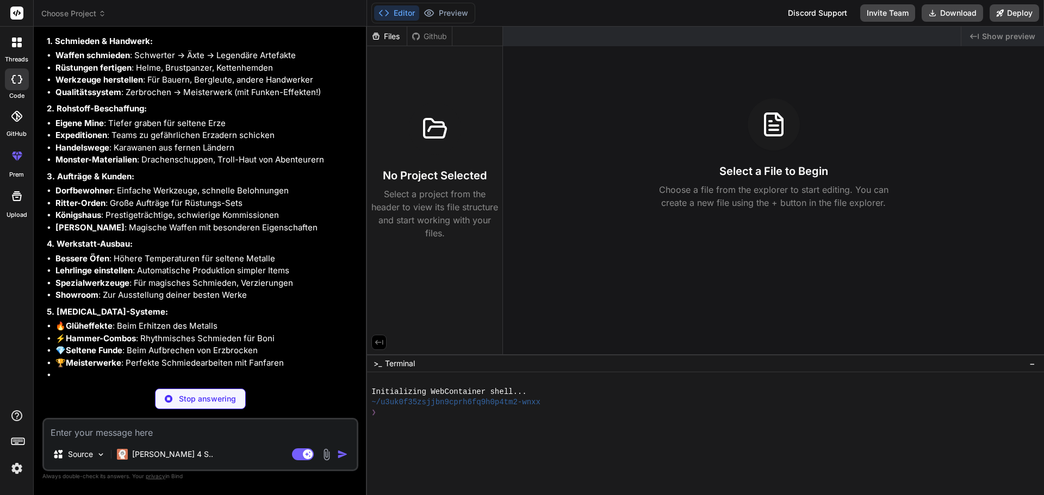
scroll to position [2413, 0]
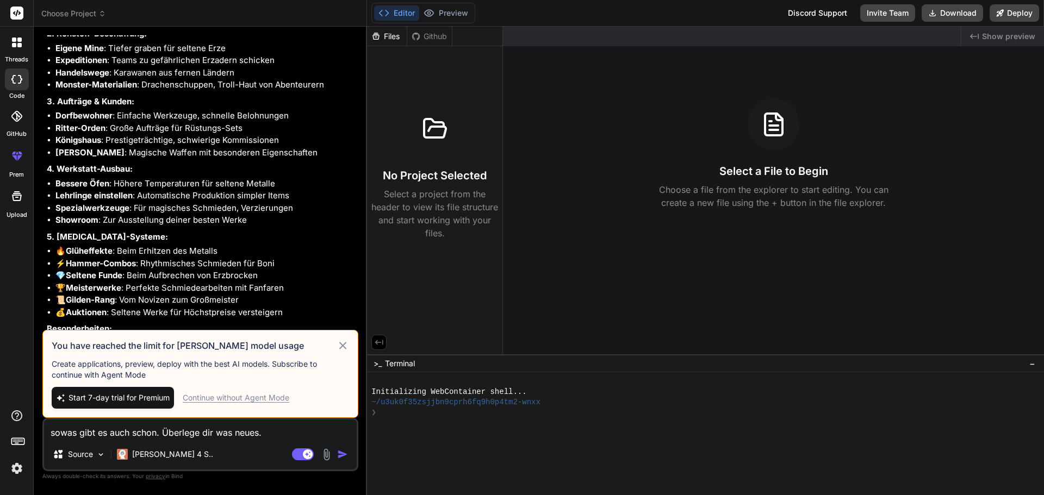
click at [266, 433] on textarea "sowas gibt es auch schon. Überlege dir was neues." at bounding box center [200, 430] width 313 height 20
drag, startPoint x: 274, startPoint y: 433, endPoint x: 52, endPoint y: 426, distance: 222.4
click at [52, 426] on textarea "sowas gibt es auch schon. Überlege dir was neues." at bounding box center [200, 430] width 313 height 20
click at [260, 400] on div "Continue without Agent Mode" at bounding box center [236, 397] width 107 height 11
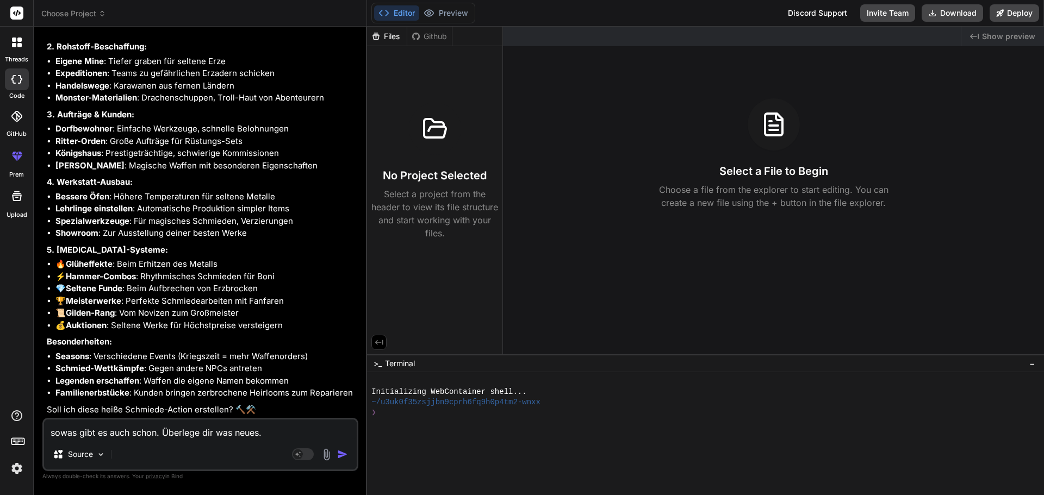
click at [271, 432] on textarea "sowas gibt es auch schon. Überlege dir was neues." at bounding box center [200, 430] width 313 height 20
click at [105, 456] on img at bounding box center [100, 454] width 9 height 9
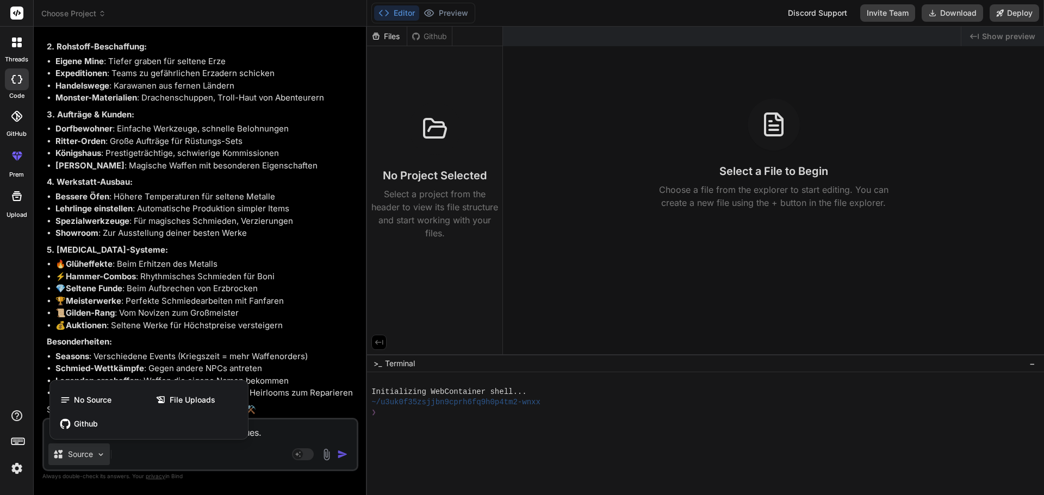
click at [104, 454] on div at bounding box center [522, 247] width 1044 height 495
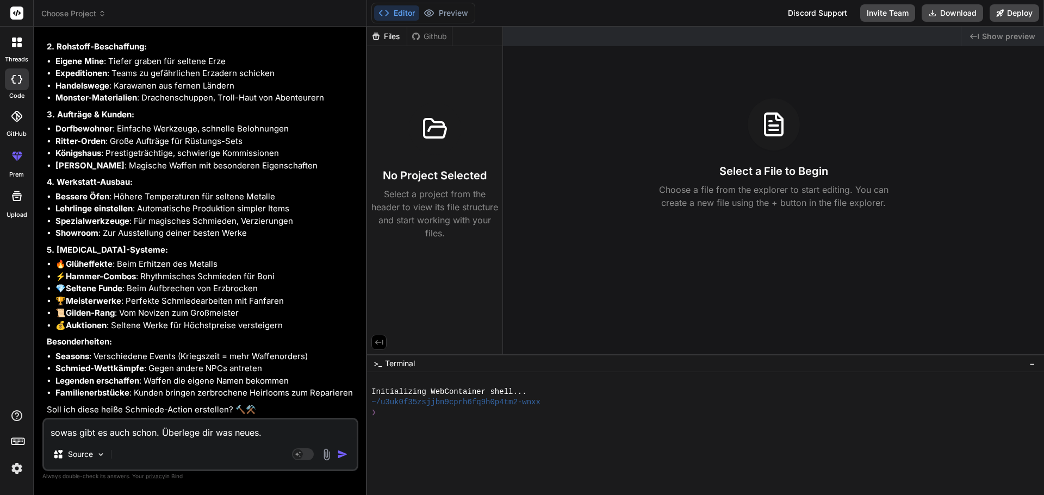
click at [298, 429] on textarea "sowas gibt es auch schon. Überlege dir was neues." at bounding box center [200, 430] width 313 height 20
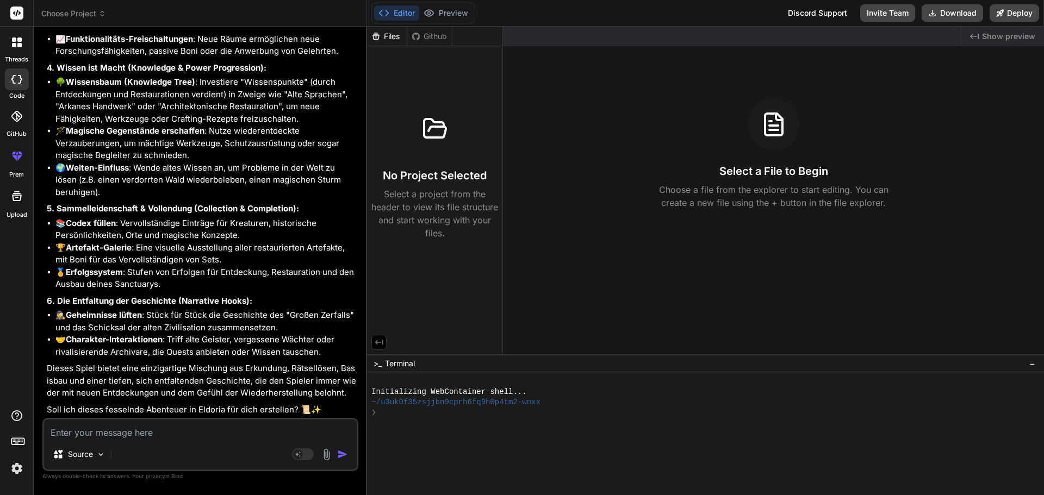
scroll to position [3599, 0]
click at [124, 423] on textarea at bounding box center [200, 430] width 313 height 20
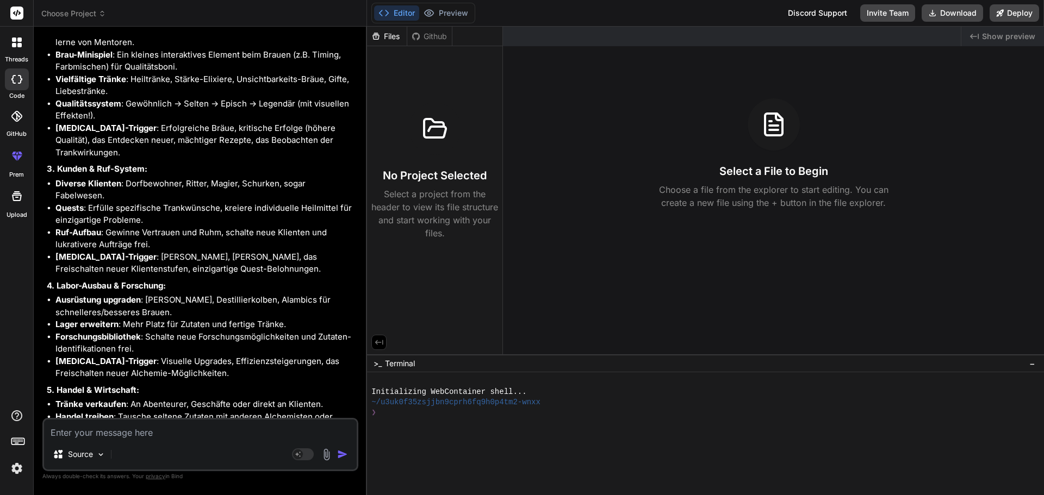
scroll to position [4252, 0]
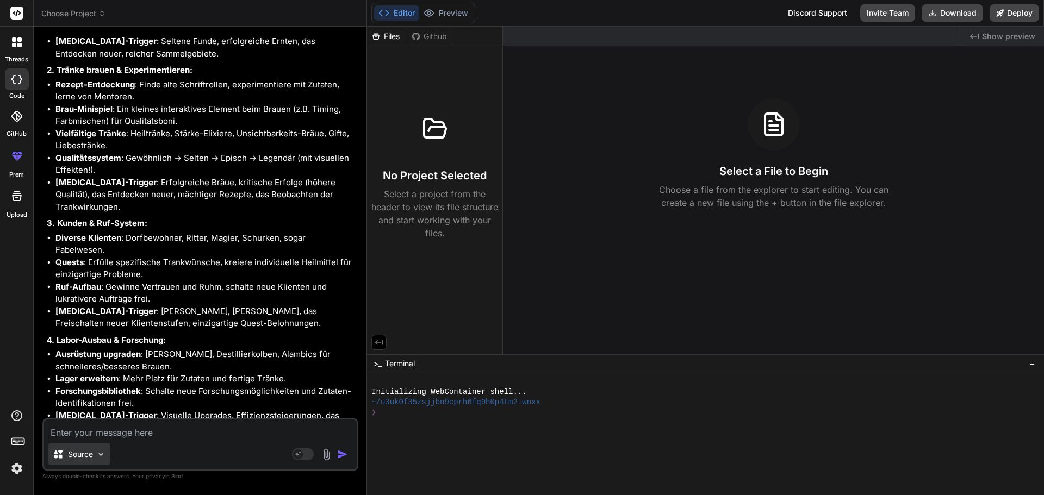
click at [100, 454] on img at bounding box center [100, 454] width 9 height 9
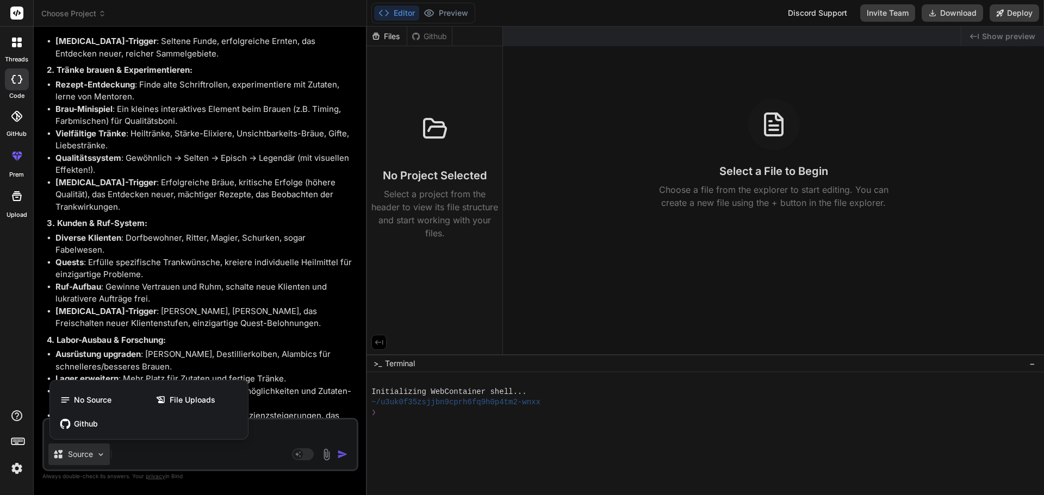
click at [100, 454] on div at bounding box center [522, 247] width 1044 height 495
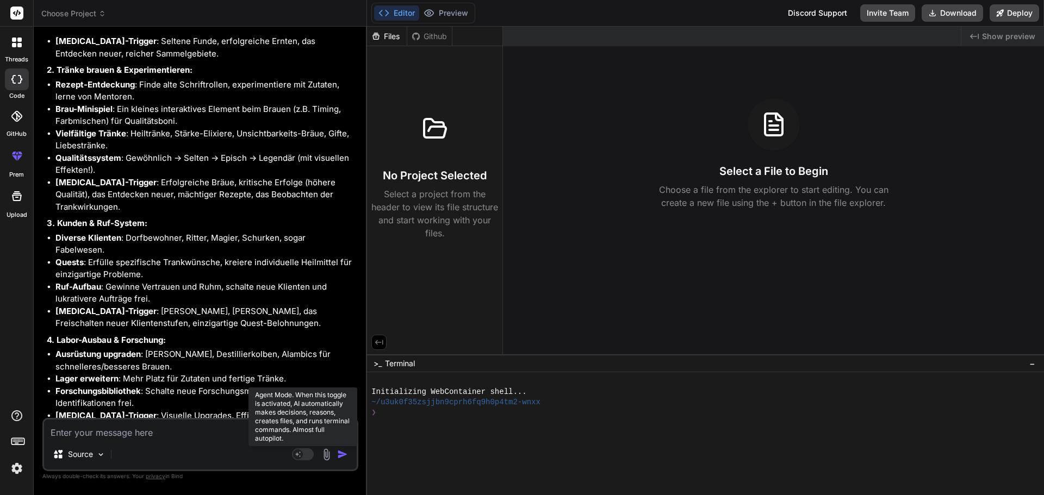
drag, startPoint x: 291, startPoint y: 451, endPoint x: 305, endPoint y: 454, distance: 13.9
click at [292, 451] on button "Agent Mode. When this toggle is activated, AI automatically makes decisions, re…" at bounding box center [303, 454] width 26 height 13
click at [306, 454] on icon at bounding box center [307, 453] width 5 height 5
click at [174, 128] on li "Brau-Minispiel : Ein kleines interaktives Element beim Brauen (z.B. Timing, Far…" at bounding box center [205, 115] width 301 height 24
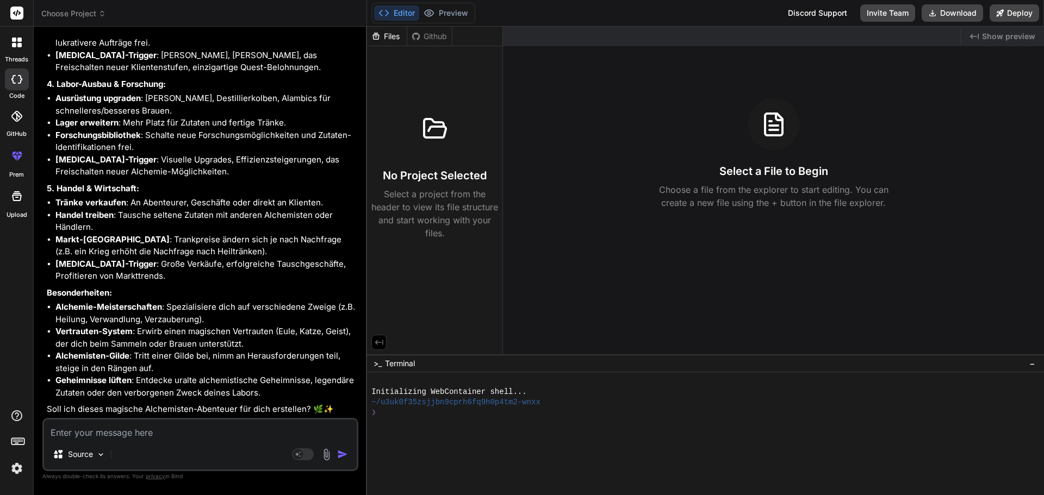
scroll to position [4606, 0]
click at [106, 437] on textarea at bounding box center [200, 430] width 313 height 20
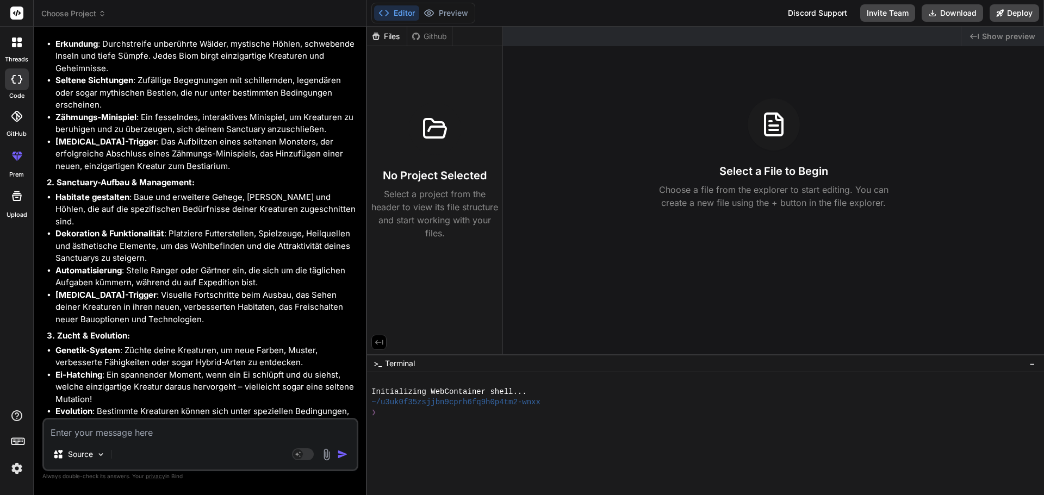
scroll to position [5262, 0]
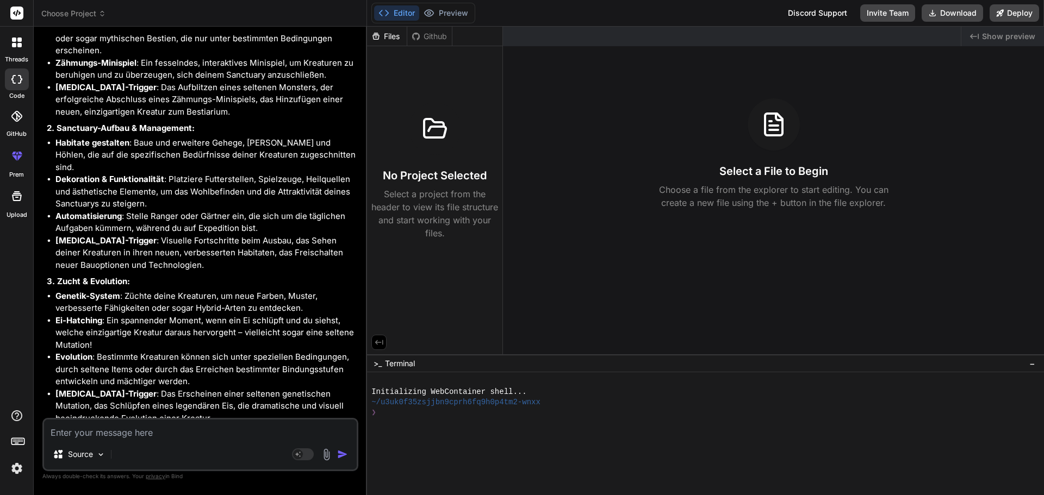
click at [263, 135] on p "2. Sanctuary-Aufbau & Management:" at bounding box center [201, 128] width 309 height 13
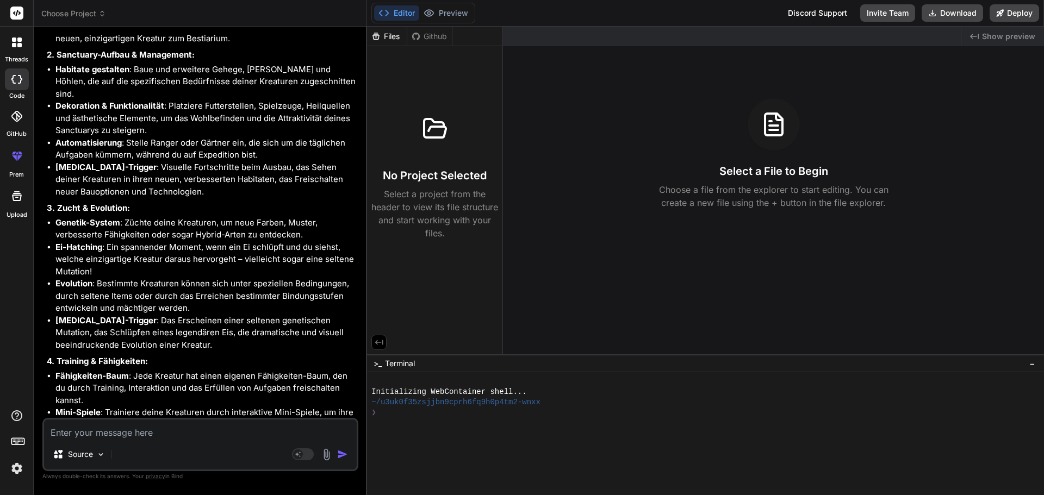
scroll to position [5362, 0]
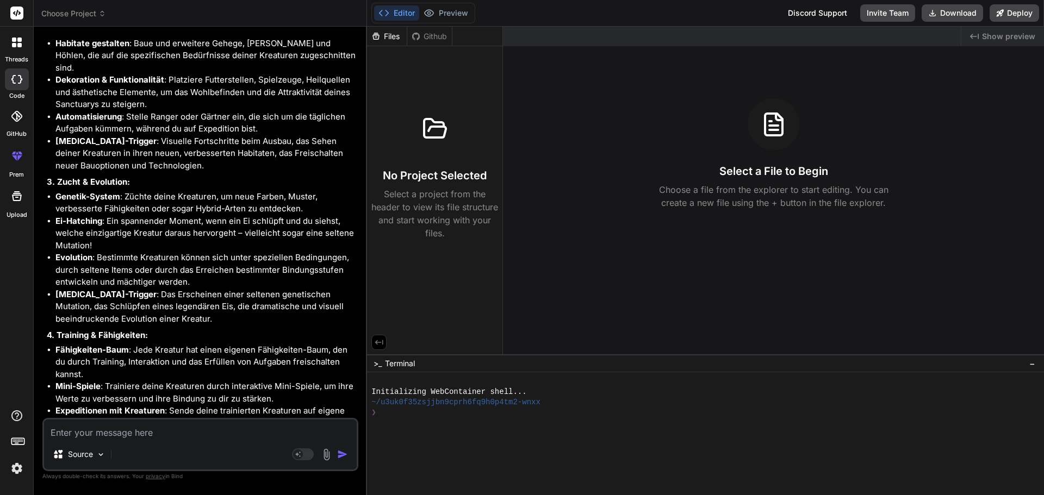
click at [200, 420] on textarea at bounding box center [200, 430] width 313 height 20
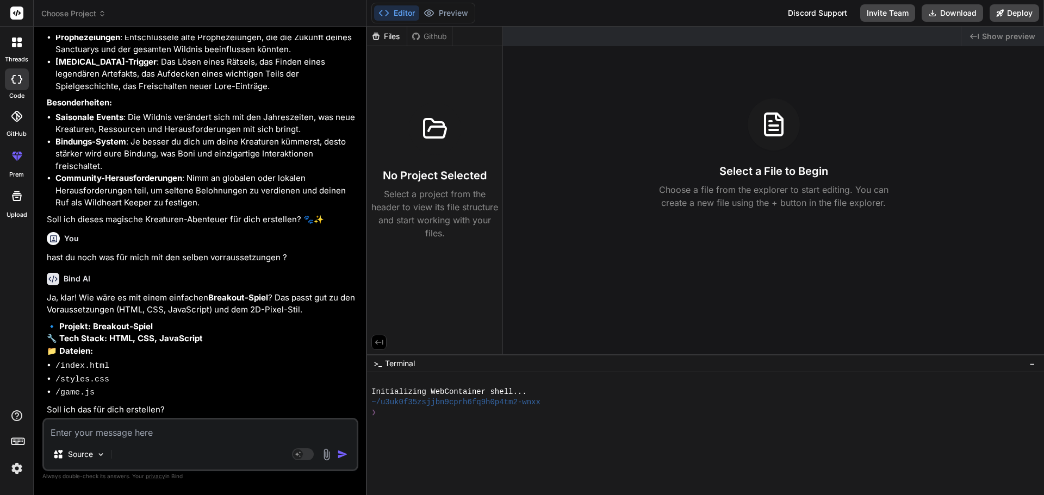
scroll to position [5983, 0]
click at [146, 430] on textarea at bounding box center [200, 430] width 313 height 20
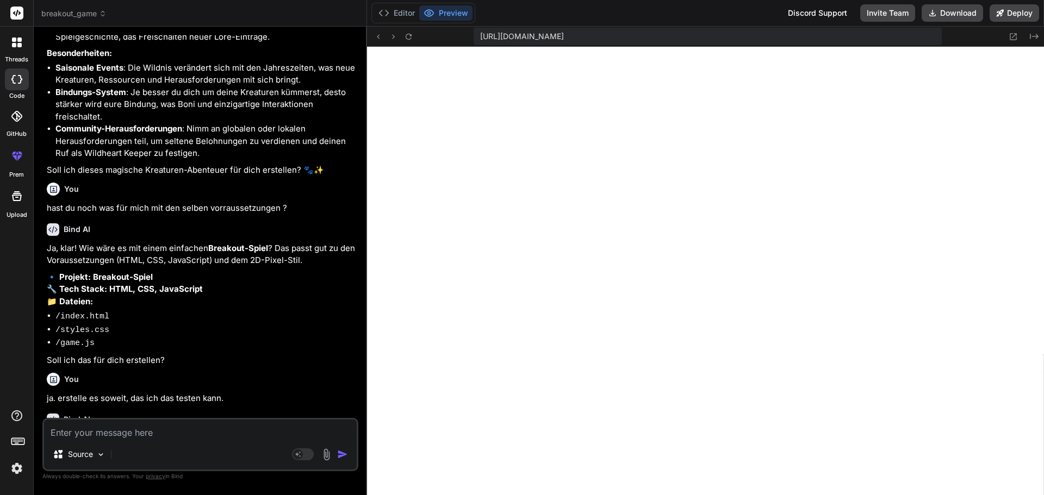
scroll to position [6306, 0]
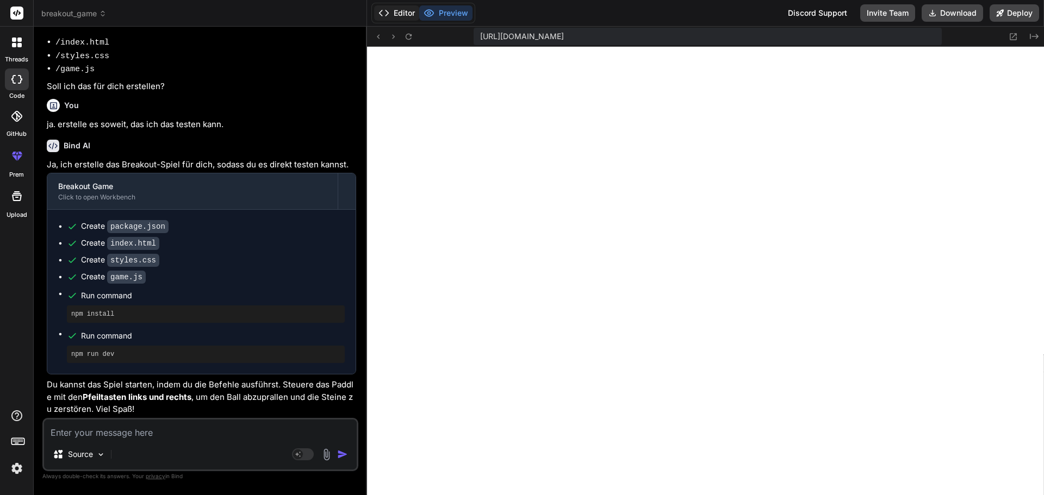
click at [392, 12] on button "Editor" at bounding box center [396, 12] width 45 height 15
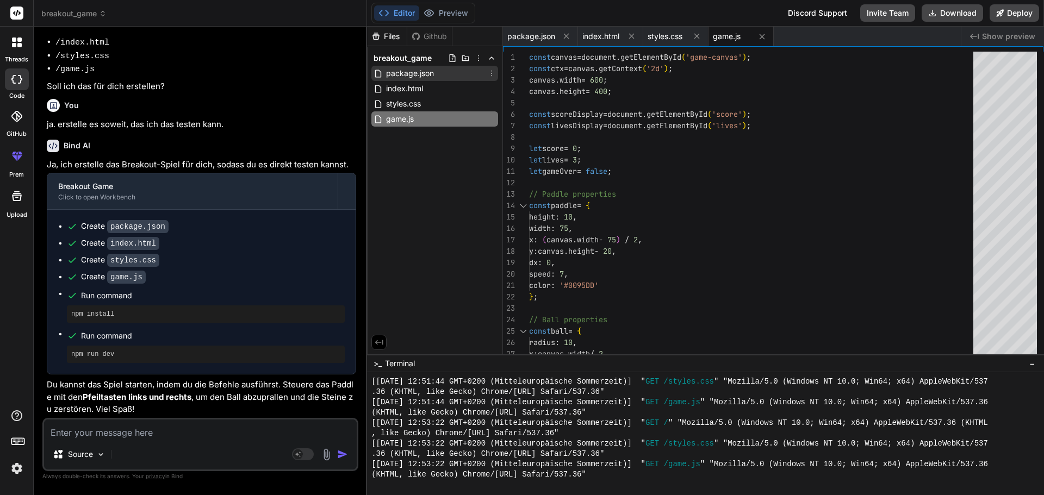
click at [426, 76] on span "package.json" at bounding box center [410, 73] width 50 height 13
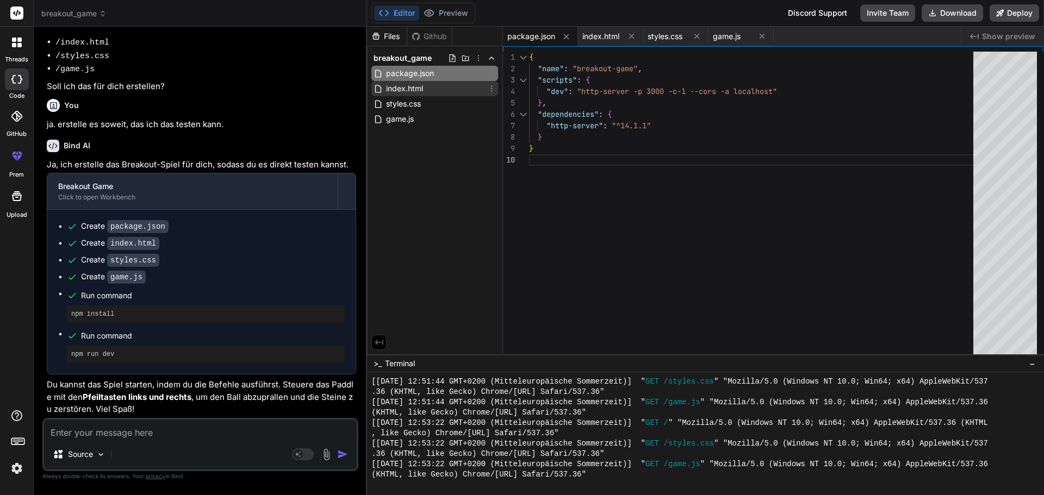
click at [426, 87] on div "index.html" at bounding box center [434, 88] width 127 height 15
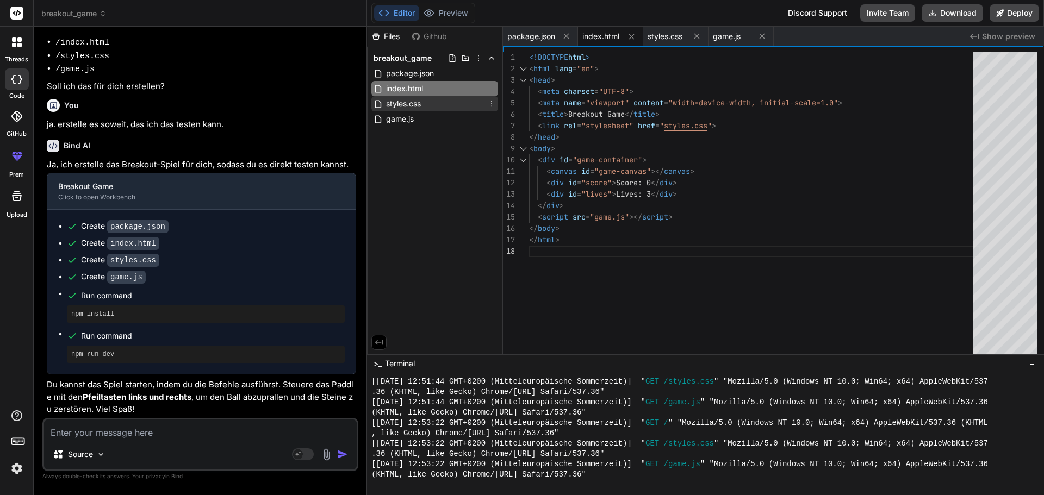
click at [416, 104] on span "styles.css" at bounding box center [403, 103] width 37 height 13
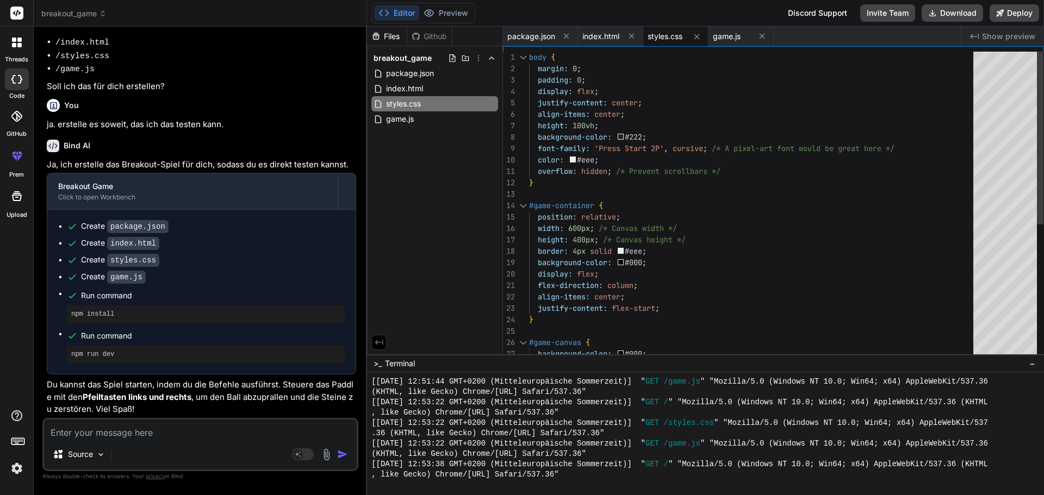
scroll to position [599, 0]
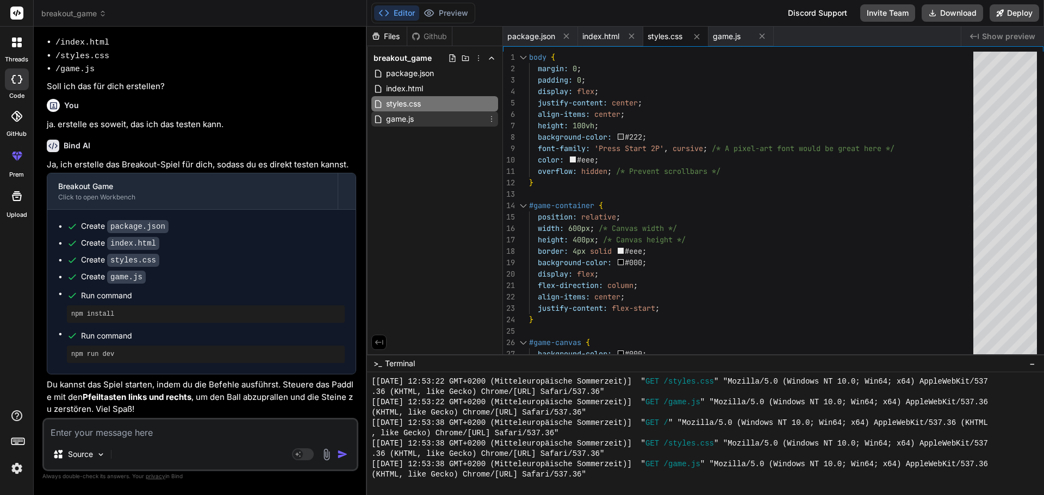
click at [384, 115] on icon at bounding box center [378, 119] width 11 height 9
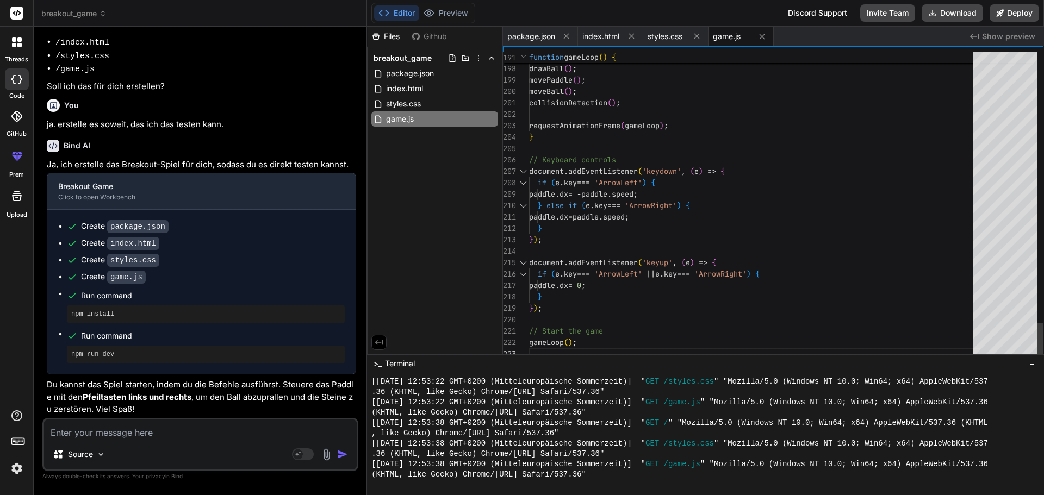
scroll to position [0, 0]
drag, startPoint x: 817, startPoint y: 308, endPoint x: 777, endPoint y: 63, distance: 248.4
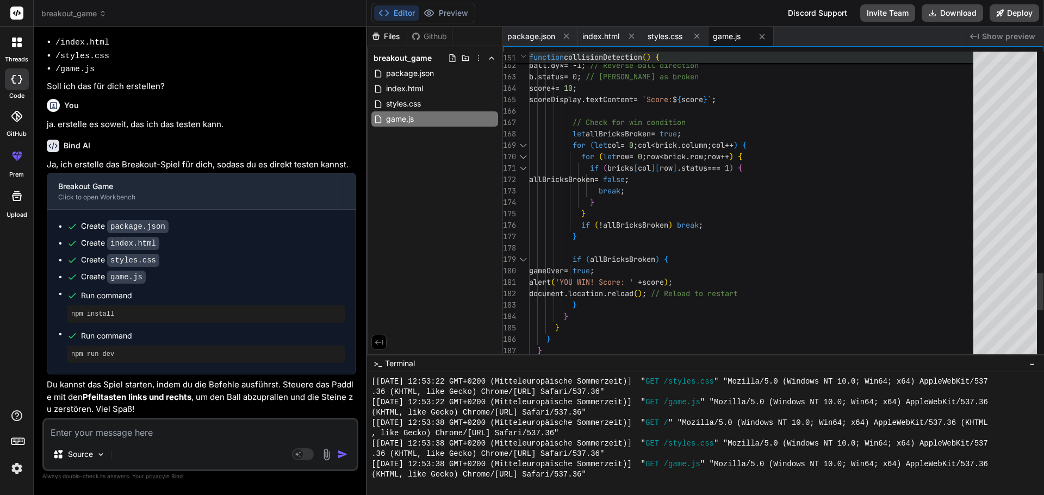
scroll to position [661, 0]
click at [447, 37] on div "Github" at bounding box center [429, 36] width 45 height 11
click at [446, 18] on button "Preview" at bounding box center [445, 12] width 53 height 15
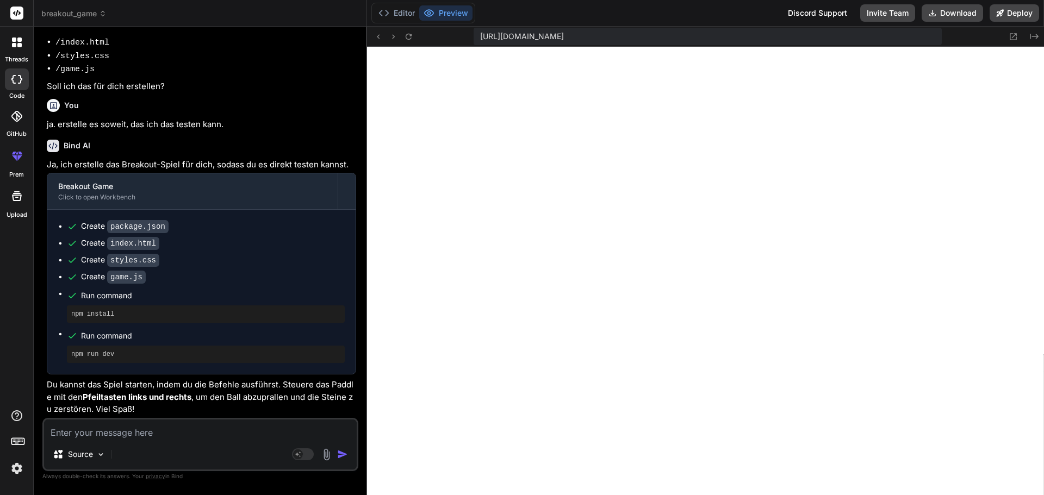
scroll to position [6198, 0]
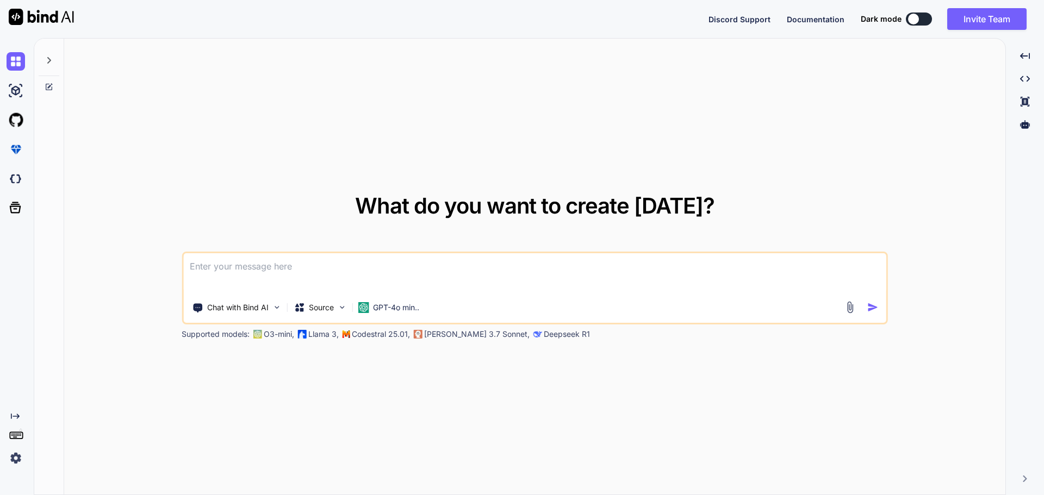
click at [221, 269] on textarea at bounding box center [534, 273] width 703 height 40
click at [296, 264] on textarea at bounding box center [534, 273] width 703 height 40
click at [392, 305] on p "GPT-4o min.." at bounding box center [396, 307] width 46 height 11
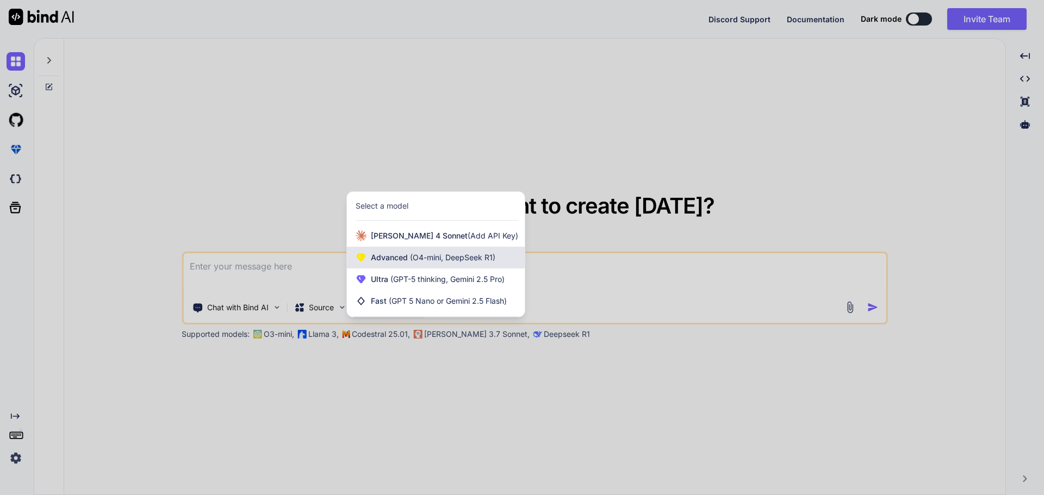
click at [423, 266] on div "Advanced (O4-mini, DeepSeek R1)" at bounding box center [436, 258] width 178 height 22
type textarea "x"
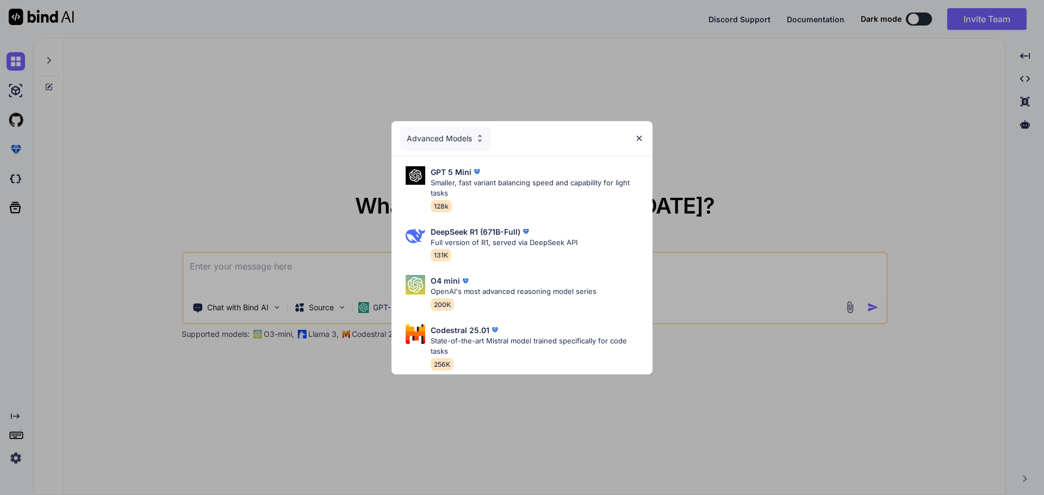
click at [646, 134] on div "Advanced Models" at bounding box center [521, 138] width 261 height 35
click at [640, 135] on img at bounding box center [638, 138] width 9 height 9
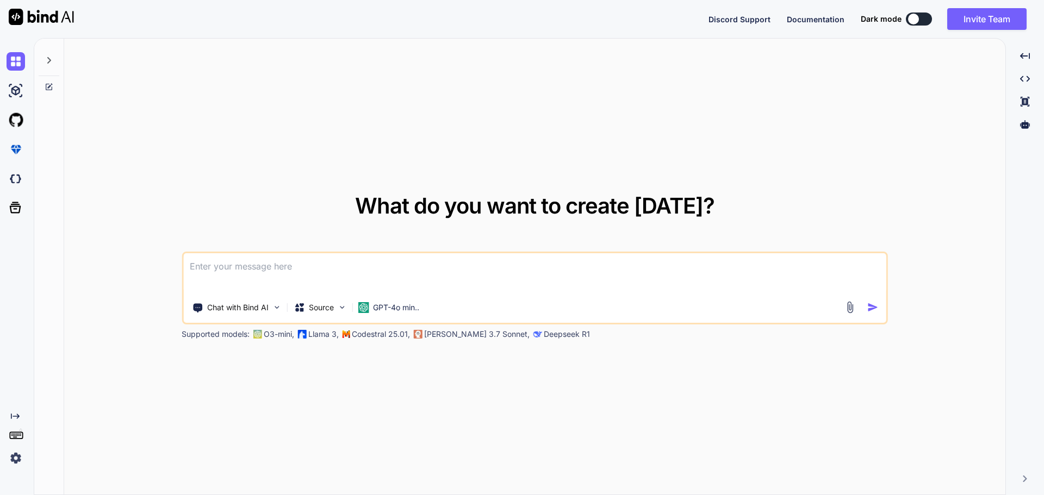
click at [399, 272] on textarea at bounding box center [534, 273] width 703 height 40
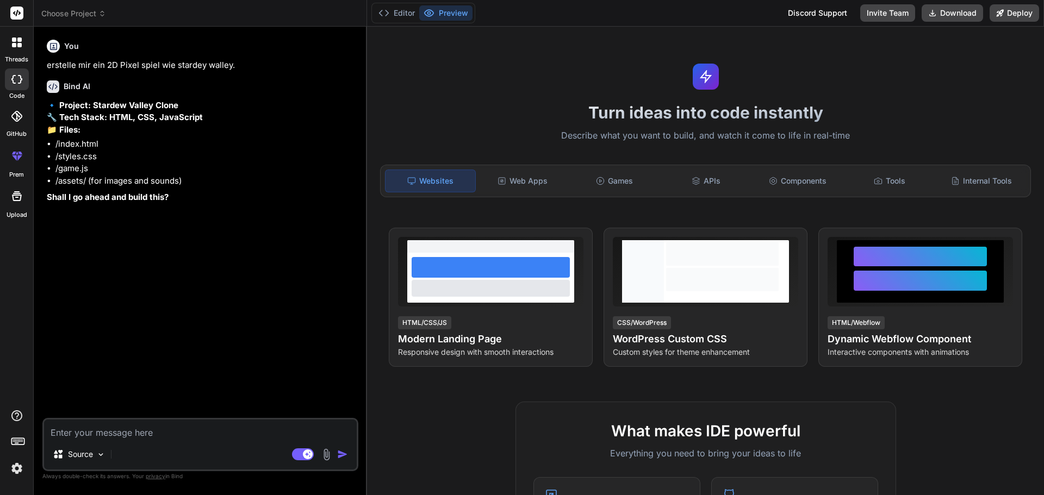
type textarea "x"
click at [97, 436] on textarea at bounding box center [200, 430] width 313 height 20
type textarea "j"
type textarea "x"
type textarea "ja"
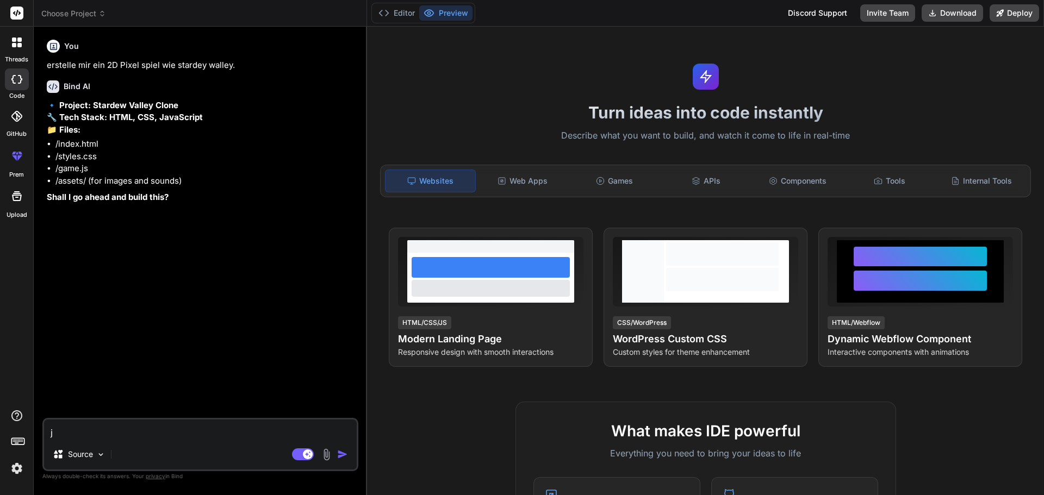
type textarea "x"
type textarea "ja"
type textarea "x"
type textarea "ja f"
type textarea "x"
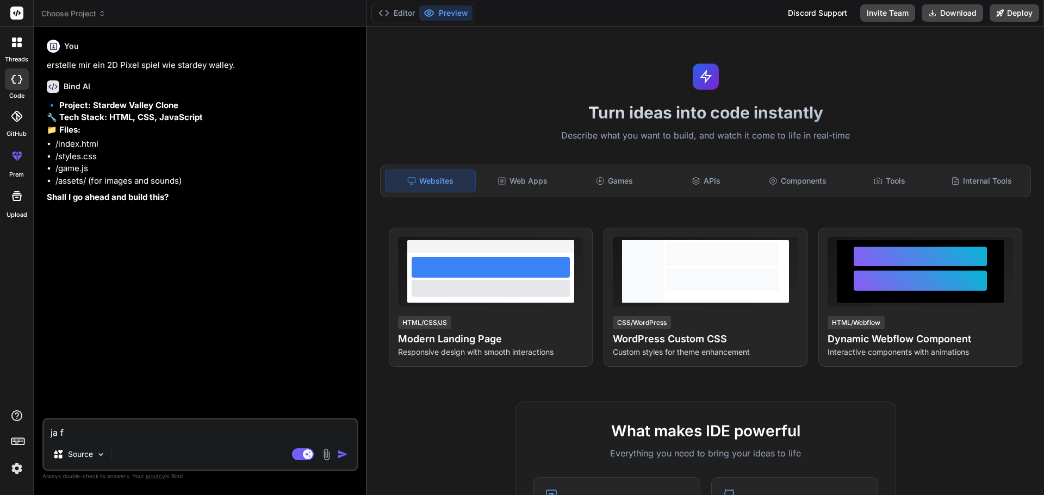
type textarea "ja fa"
type textarea "x"
type textarea "ja fan"
type textarea "x"
type textarea "ja fang"
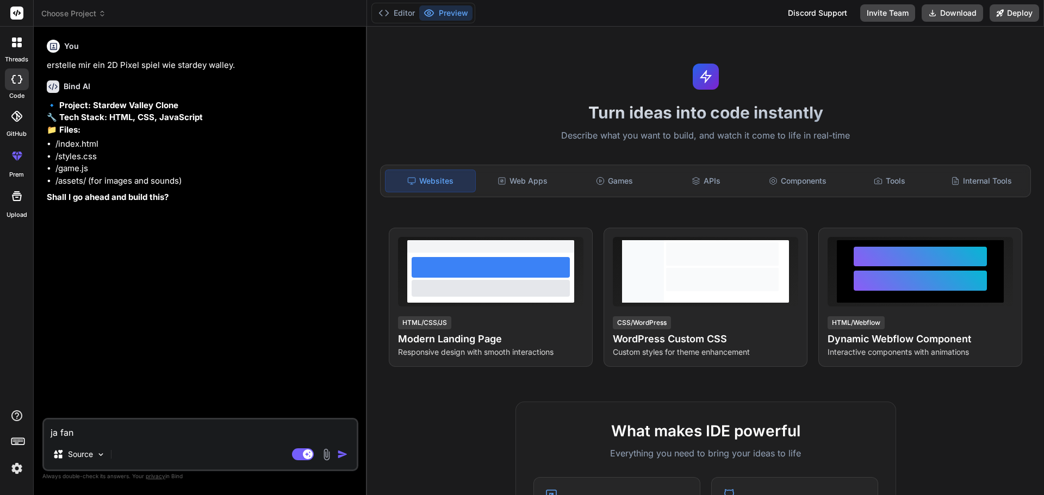
type textarea "x"
type textarea "ja fange"
type textarea "x"
type textarea "ja fange"
type textarea "x"
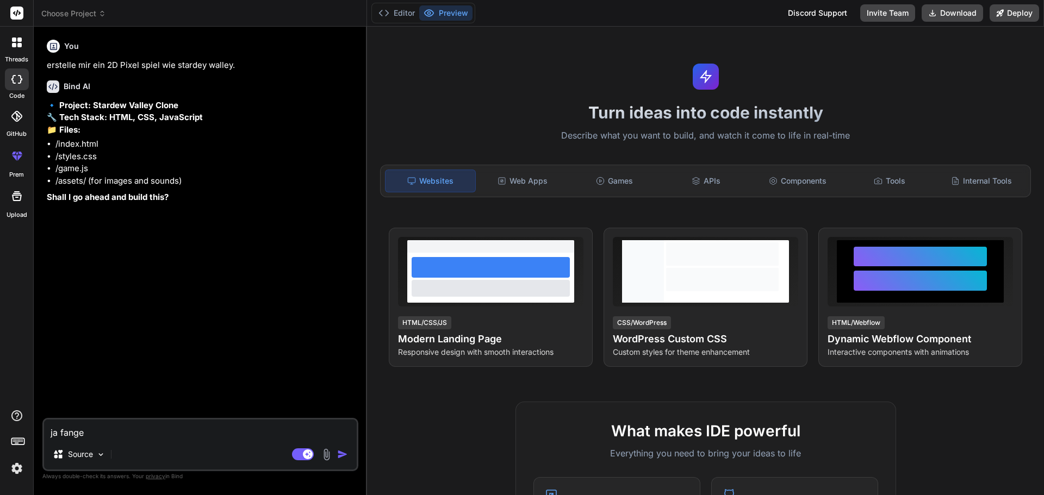
type textarea "ja fange a"
type textarea "x"
type textarea "ja fange an"
type textarea "x"
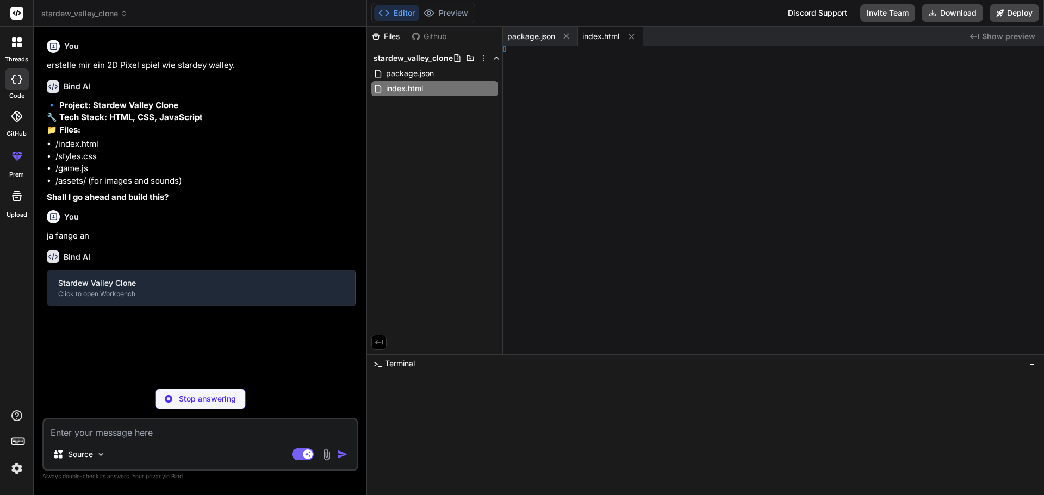
type textarea "x"
type textarea "k; }"
type textarea "x"
type textarea "lock; }"
type textarea "x"
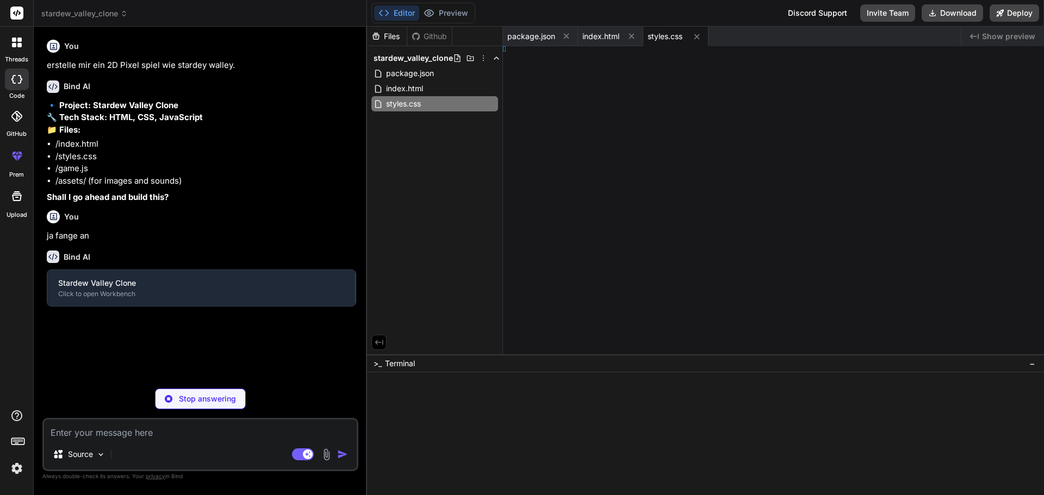
type textarea "eLoop); }"
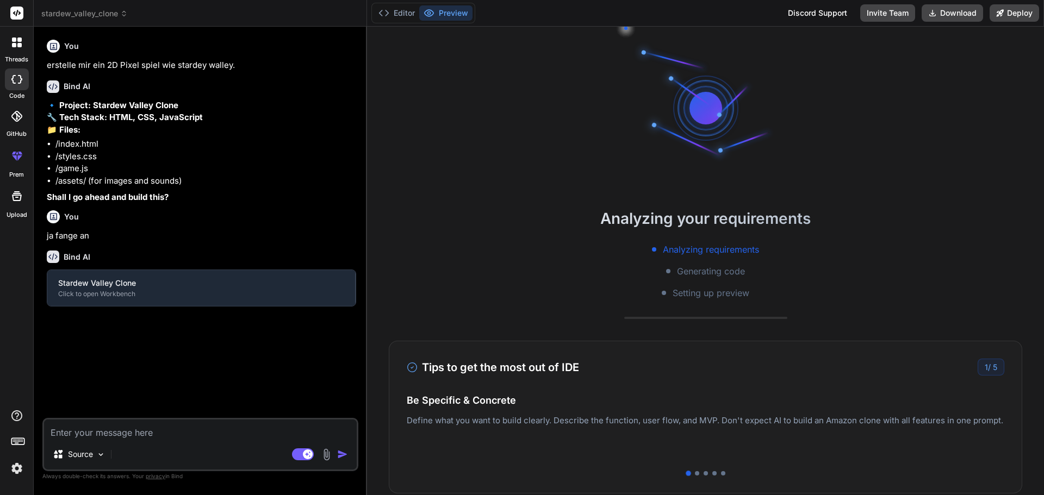
type textarea "x"
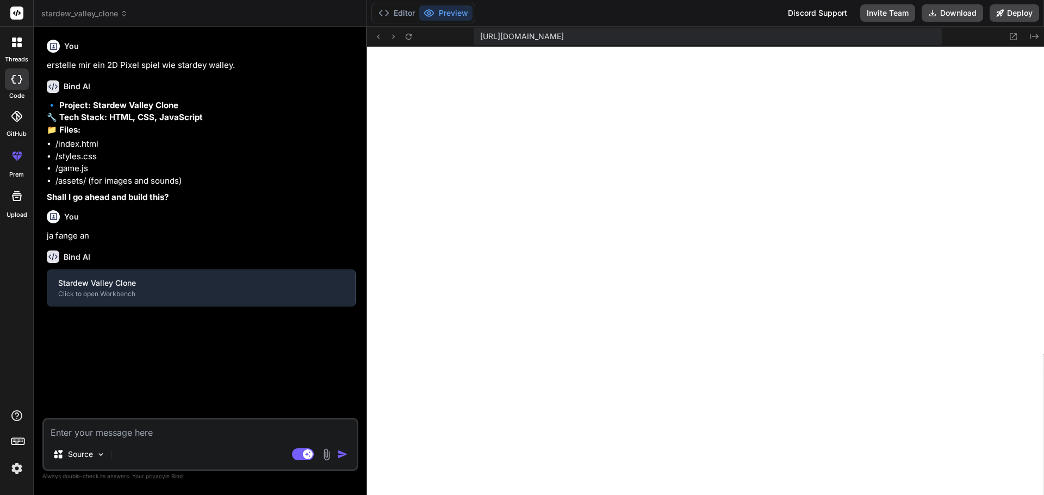
type textarea "// Request the next frame requestAnimationFrame(gameLoop); }"
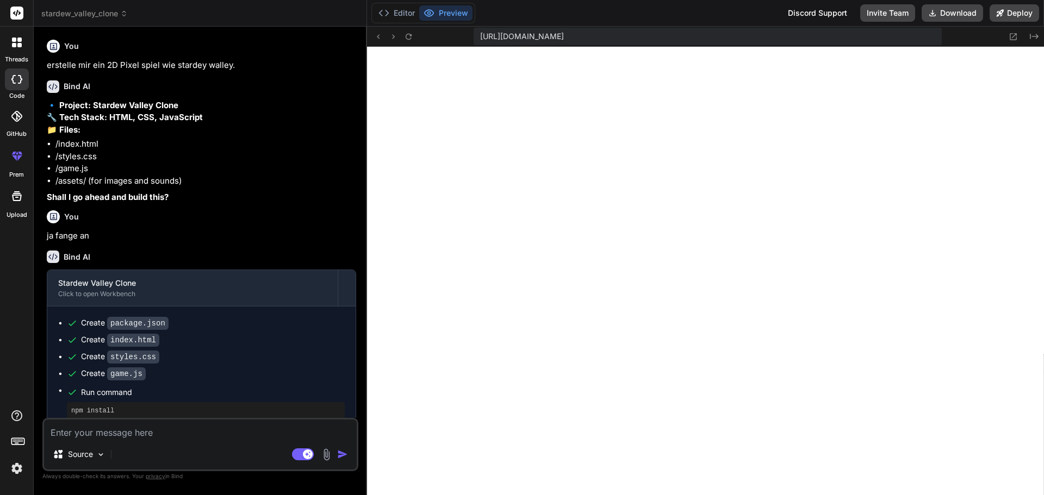
type textarea "x"
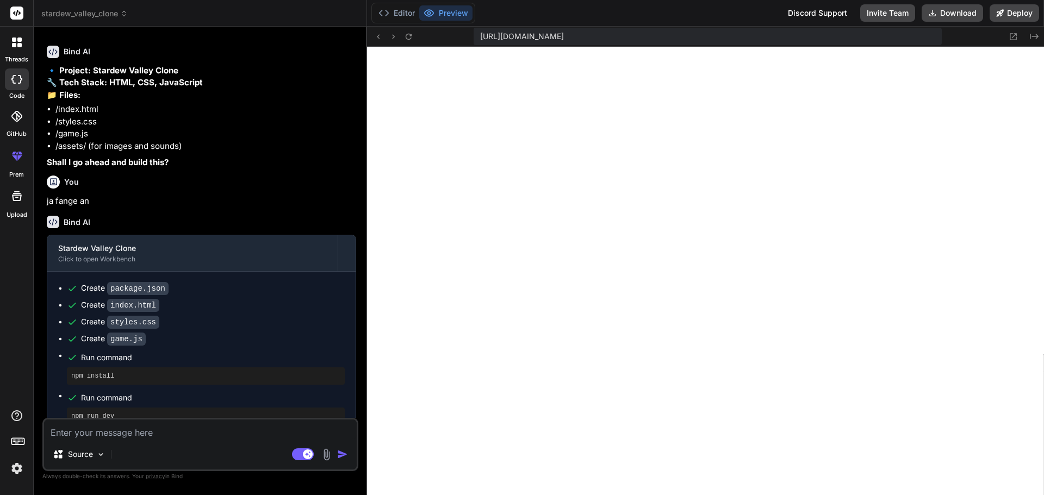
scroll to position [53, 0]
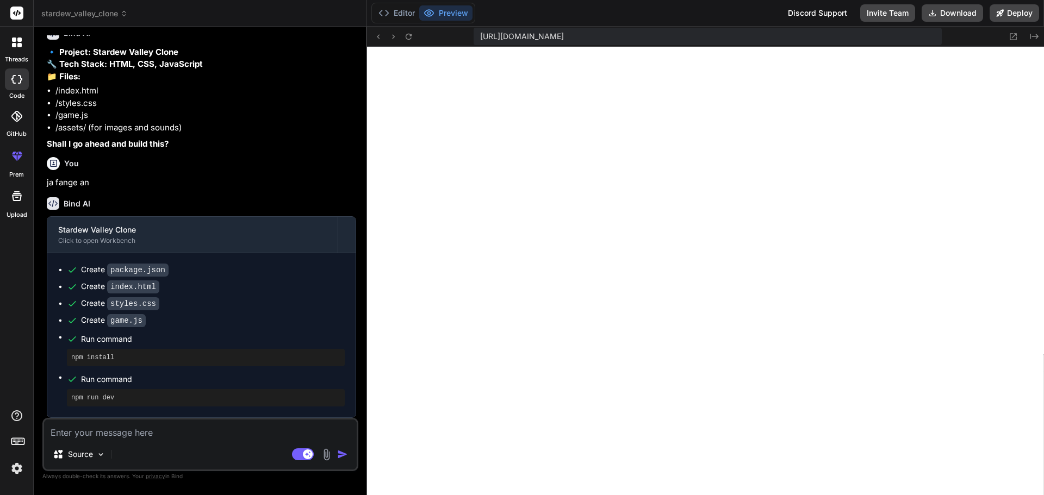
click at [132, 424] on textarea at bounding box center [200, 430] width 313 height 20
type textarea "m"
type textarea "x"
type textarea "ma"
type textarea "x"
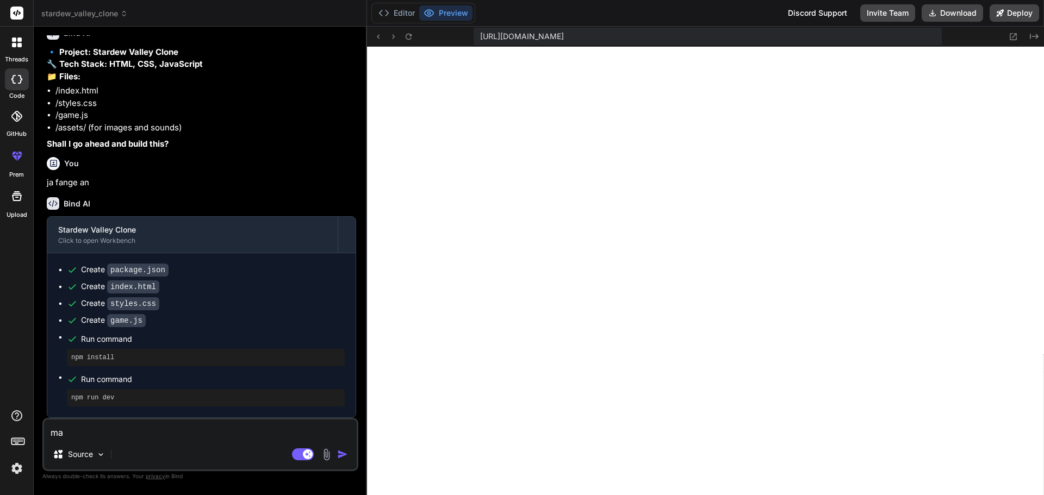
type textarea "mac"
type textarea "x"
type textarea "mach"
type textarea "x"
type textarea "mache"
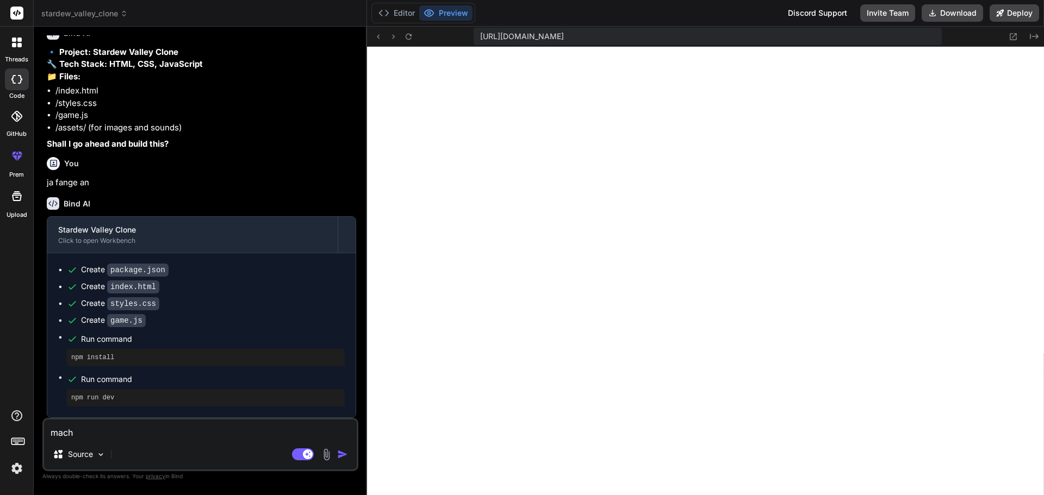
type textarea "x"
type textarea "mache"
type textarea "x"
type textarea "mache w"
type textarea "x"
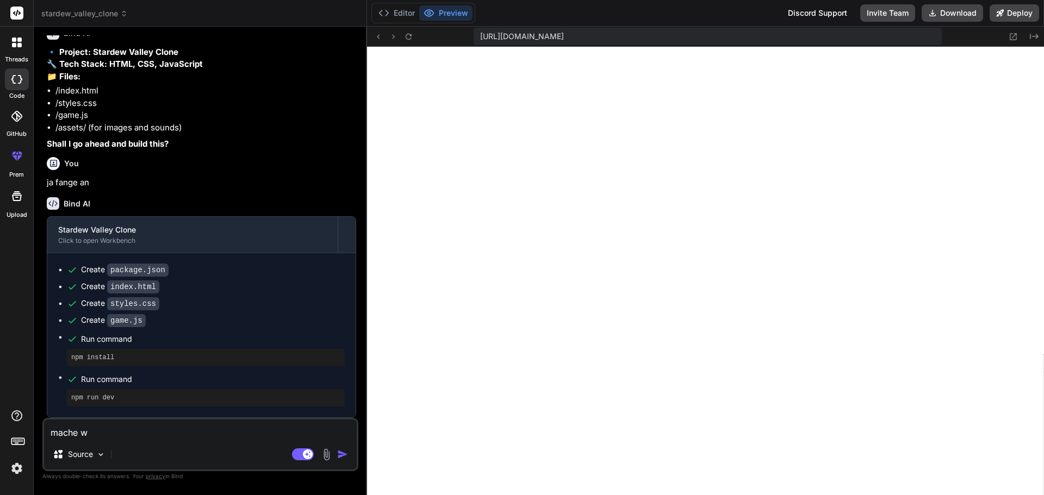
type textarea "mache we"
type textarea "x"
type textarea "mache wei"
type textarea "x"
type textarea "mache weit"
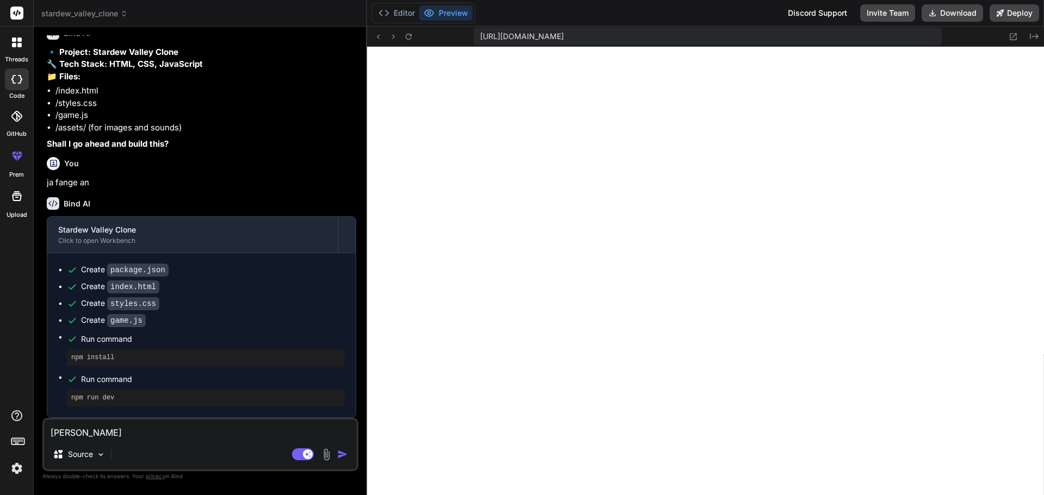
type textarea "x"
type textarea "mache weite"
type textarea "x"
type textarea "mache weiter"
type textarea "x"
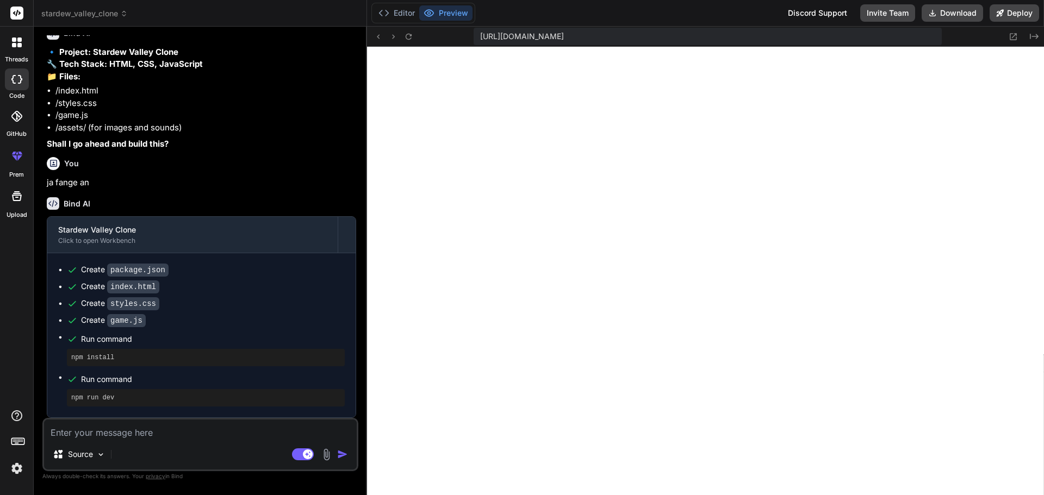
scroll to position [166, 0]
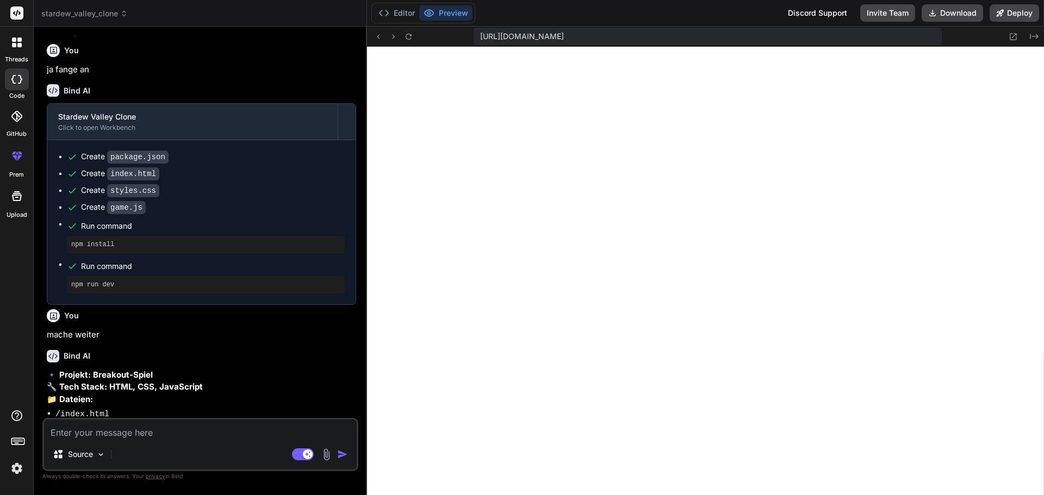
type textarea "x"
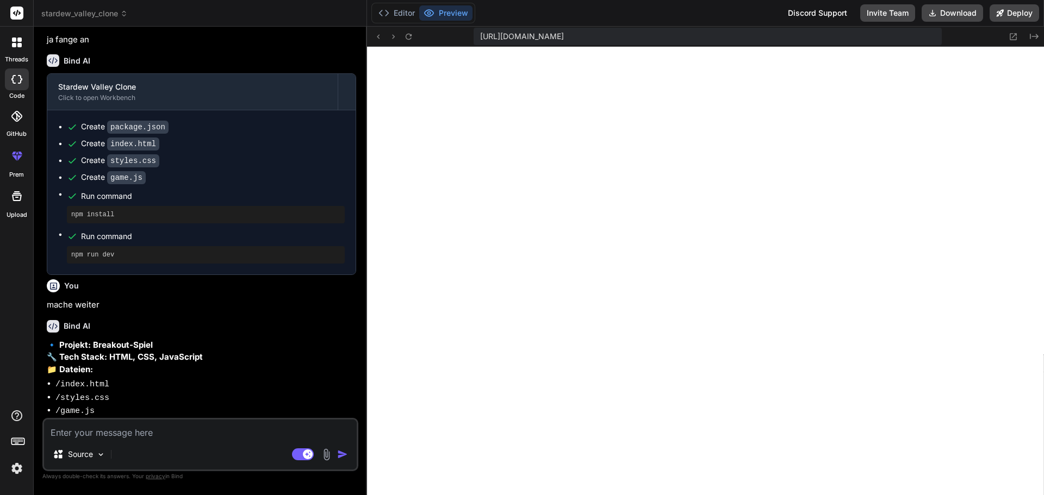
scroll to position [211, 0]
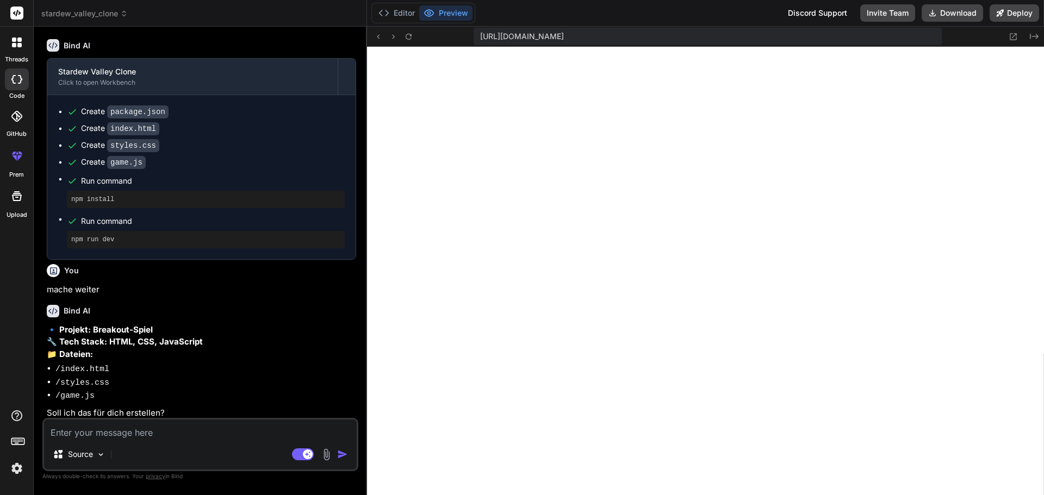
type textarea "j"
type textarea "x"
type textarea "ja"
type textarea "x"
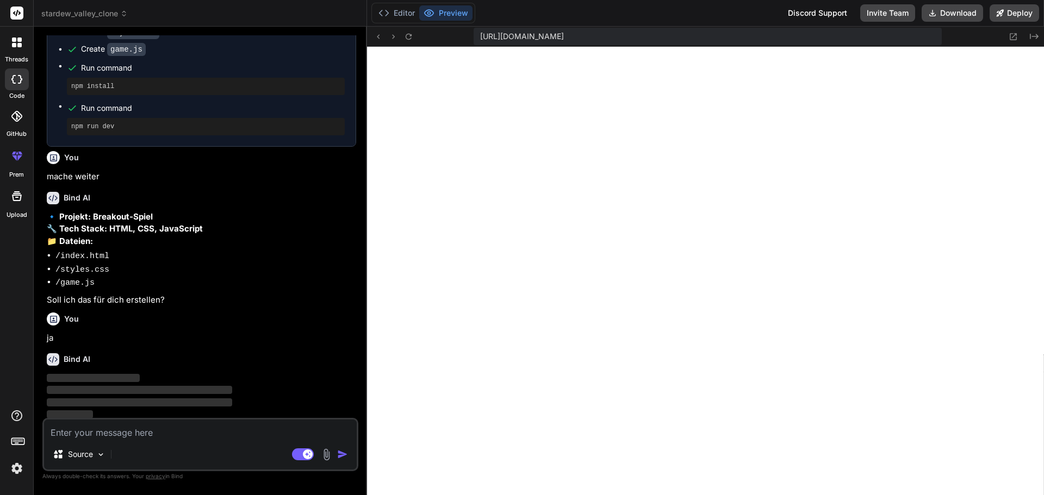
scroll to position [216, 0]
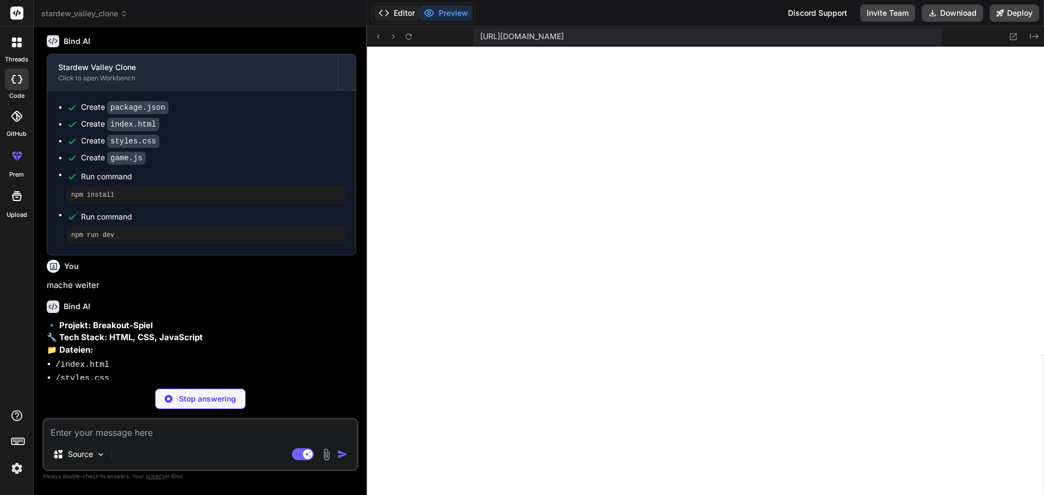
click at [392, 15] on button "Editor" at bounding box center [396, 12] width 45 height 15
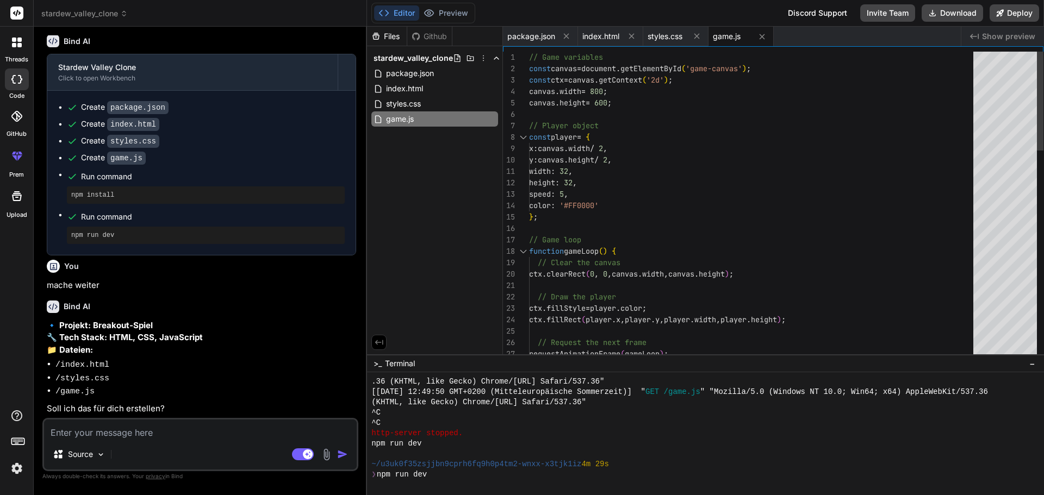
scroll to position [589, 0]
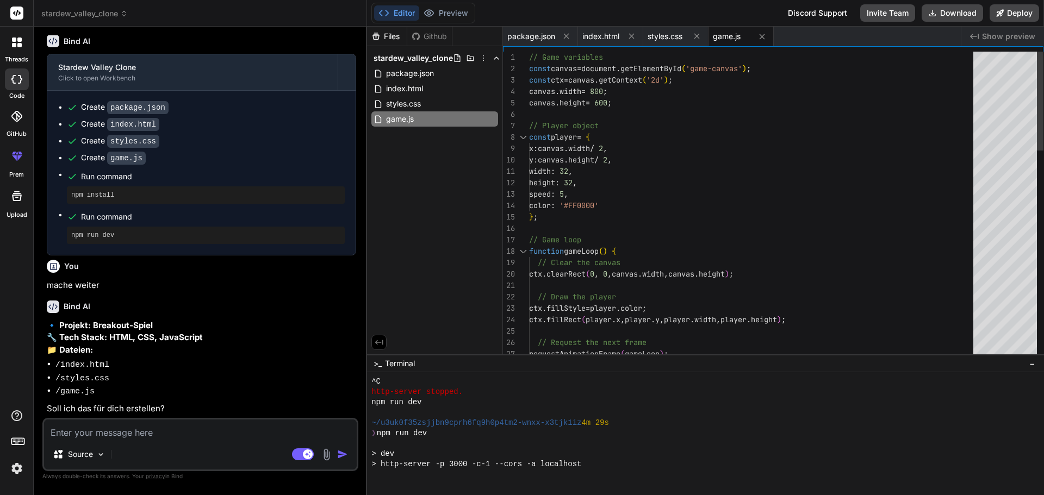
type textarea "x"
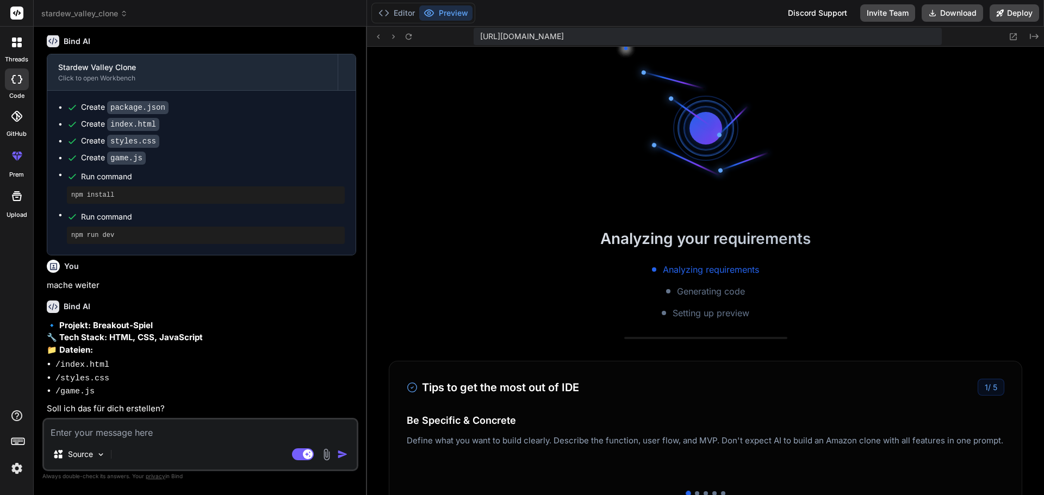
click at [429, 35] on div "https://u3uk0f35zsjjbn9cprh6fq9h0p4tm2-wnxx-x3tjk1iz--3000--96435430.local-corp…" at bounding box center [705, 37] width 677 height 20
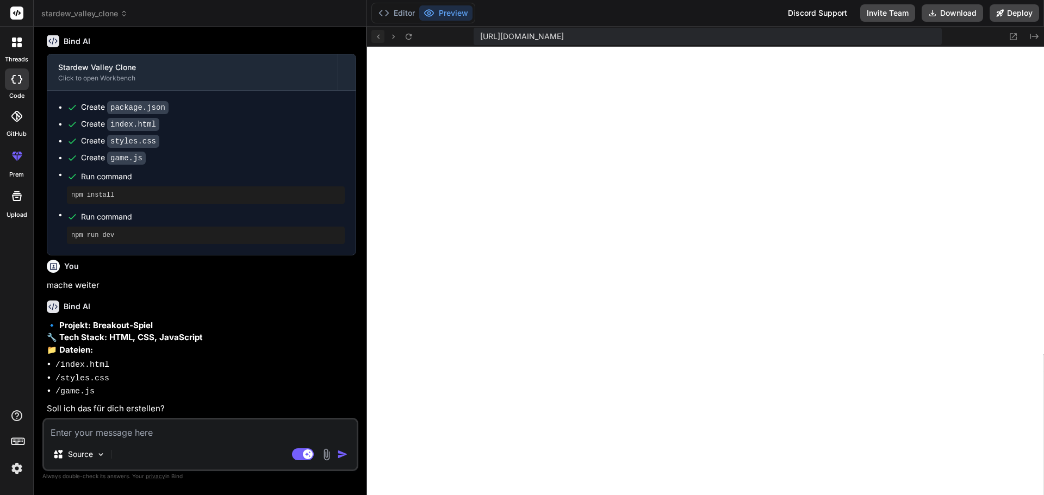
scroll to position [857, 0]
click at [453, 10] on button "Preview" at bounding box center [445, 12] width 53 height 15
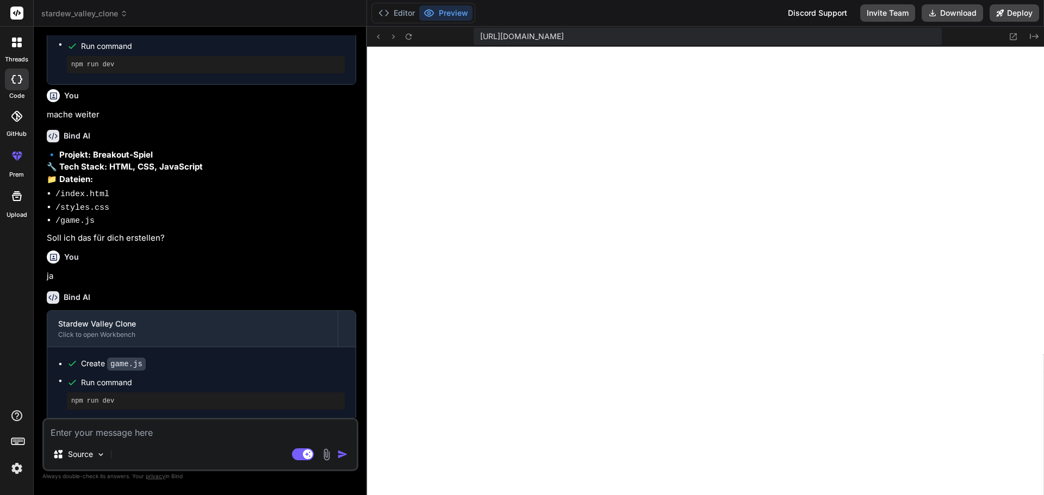
click at [162, 439] on textarea at bounding box center [200, 430] width 313 height 20
type textarea "g"
type textarea "x"
type textarea "ge"
type textarea "x"
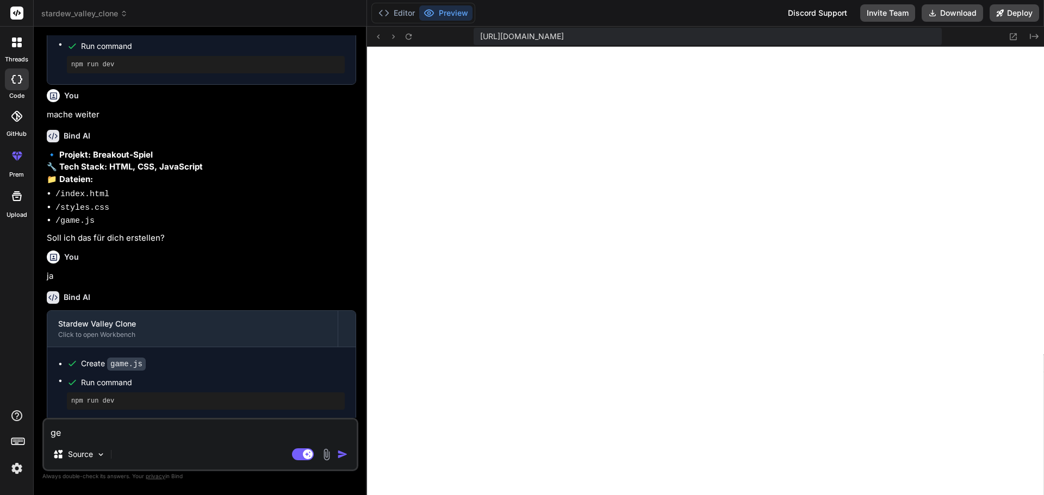
type textarea "geh"
type textarea "x"
type textarea "geht"
type textarea "x"
type textarea "geht"
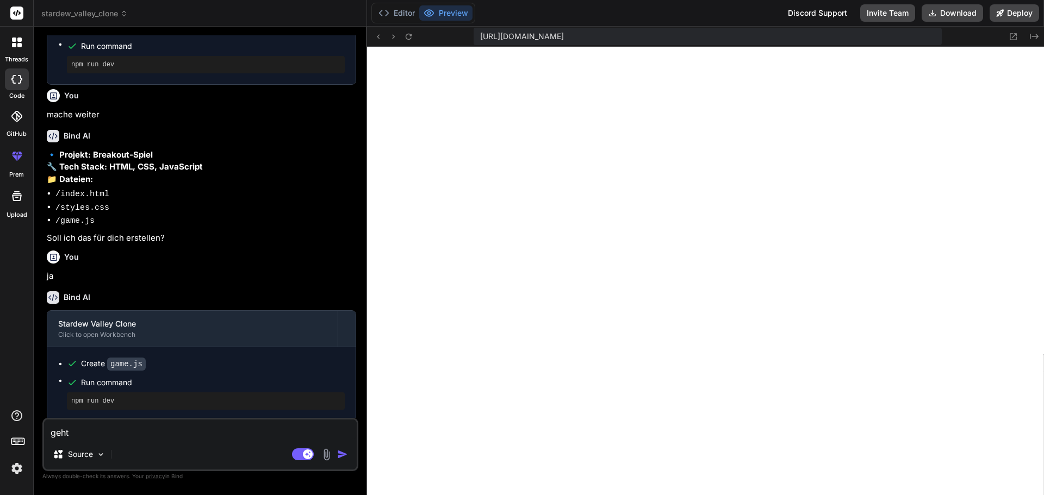
type textarea "x"
type textarea "geht n"
type textarea "x"
type textarea "geht ni"
type textarea "x"
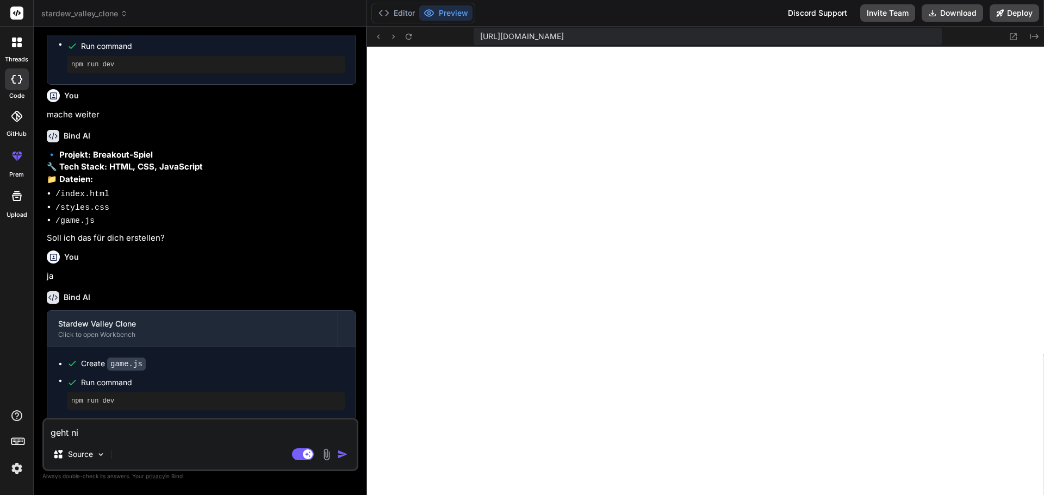
type textarea "geht nic"
type textarea "x"
type textarea "geht nich"
type textarea "x"
type textarea "geht nicht"
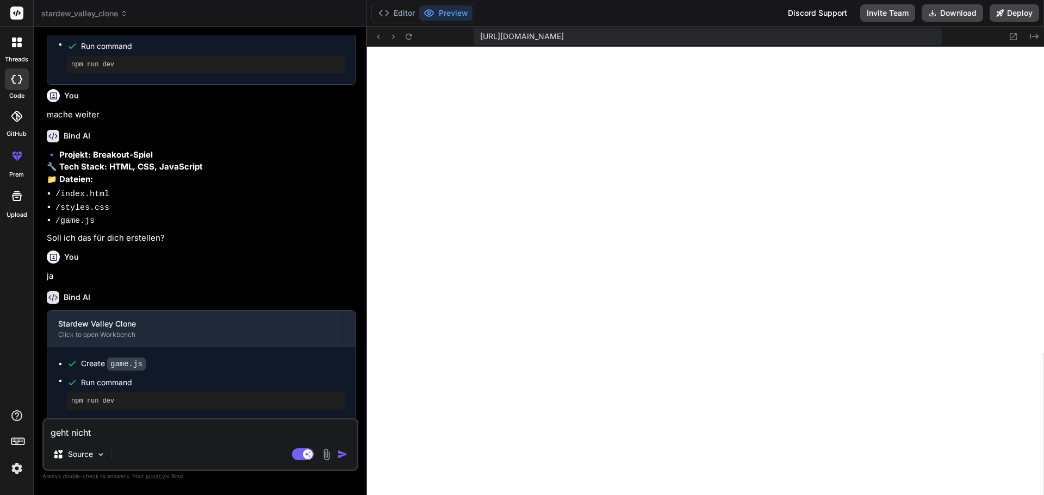
type textarea "x"
type textarea "geht nicht"
type textarea "x"
type textarea "geht nicht"
type textarea "x"
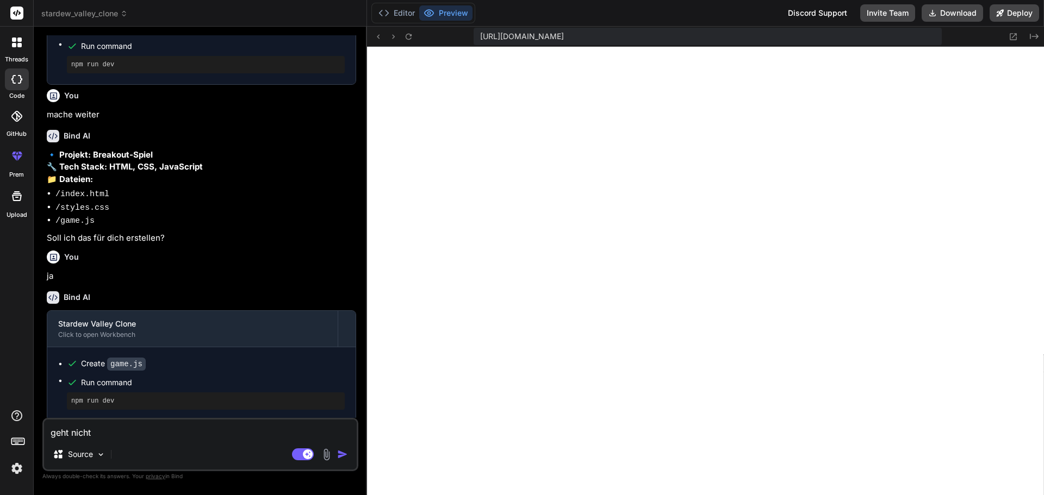
type textarea "geht nicht."
type textarea "x"
type textarea "geht nicht."
type textarea "x"
type textarea "geht nicht. a"
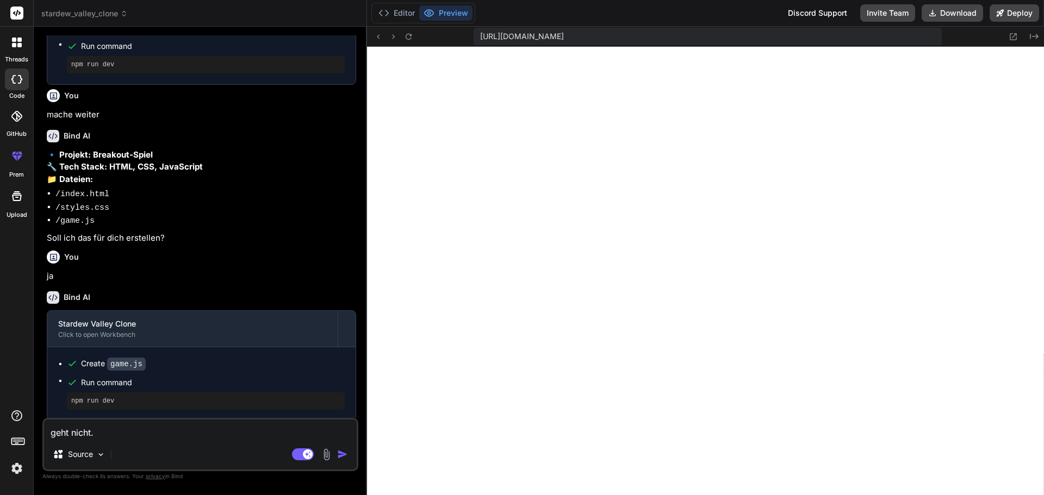
type textarea "x"
type textarea "geht nicht. al"
type textarea "x"
type textarea "geht nicht. all"
type textarea "x"
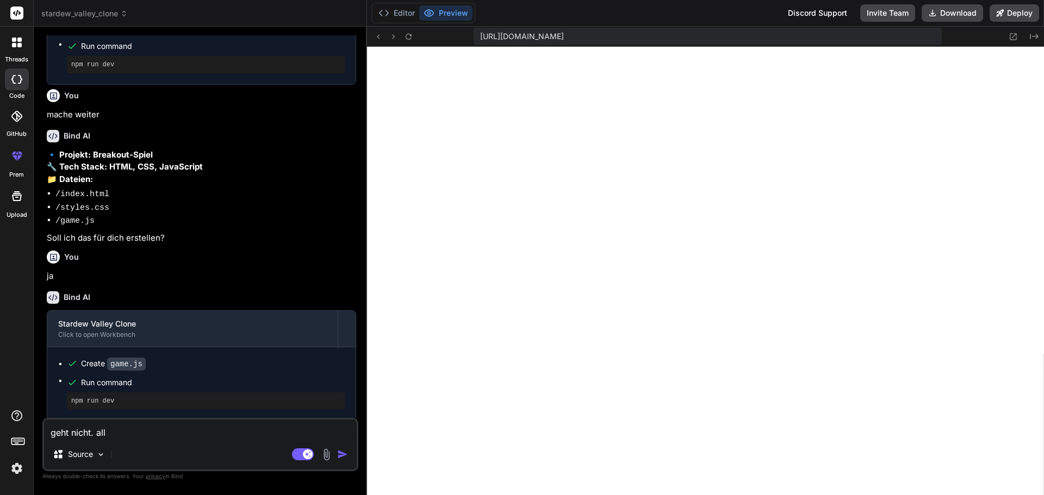
type textarea "geht nicht. alle"
type textarea "x"
type textarea "geht nicht. alles"
type textarea "x"
type textarea "geht nicht. alles"
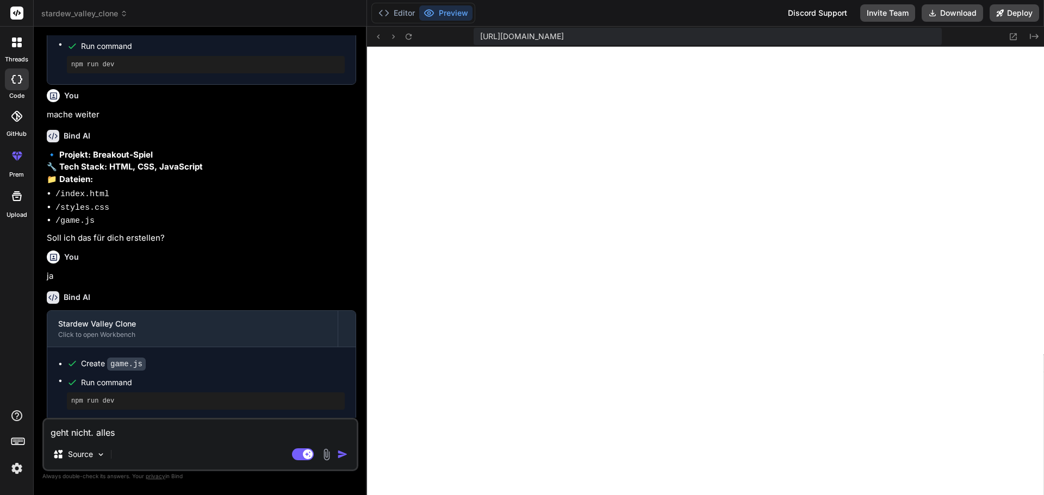
type textarea "x"
type textarea "geht nicht. alles w"
type textarea "x"
type textarea "geht nicht. alles we"
type textarea "x"
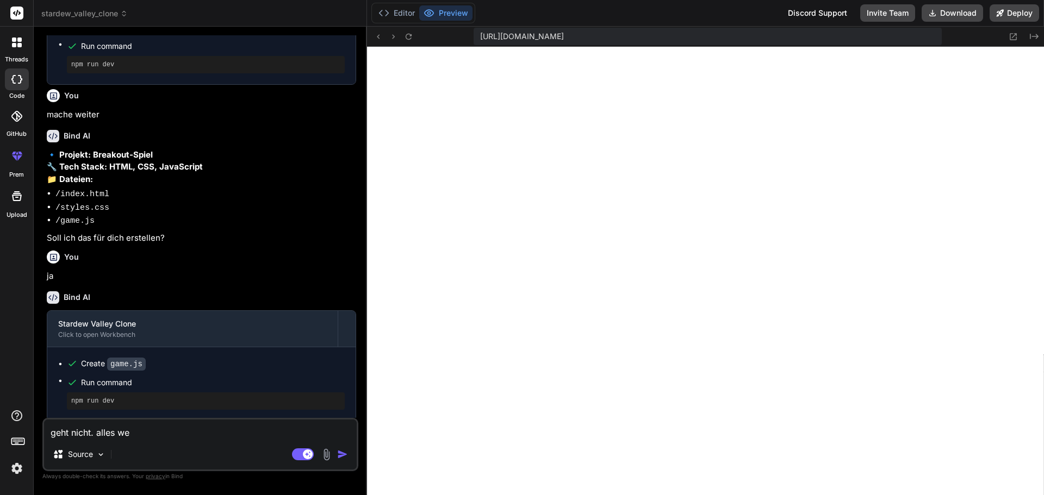
type textarea "geht nicht. alles wei"
type textarea "x"
type textarea "geht nicht. alles weiß"
type textarea "x"
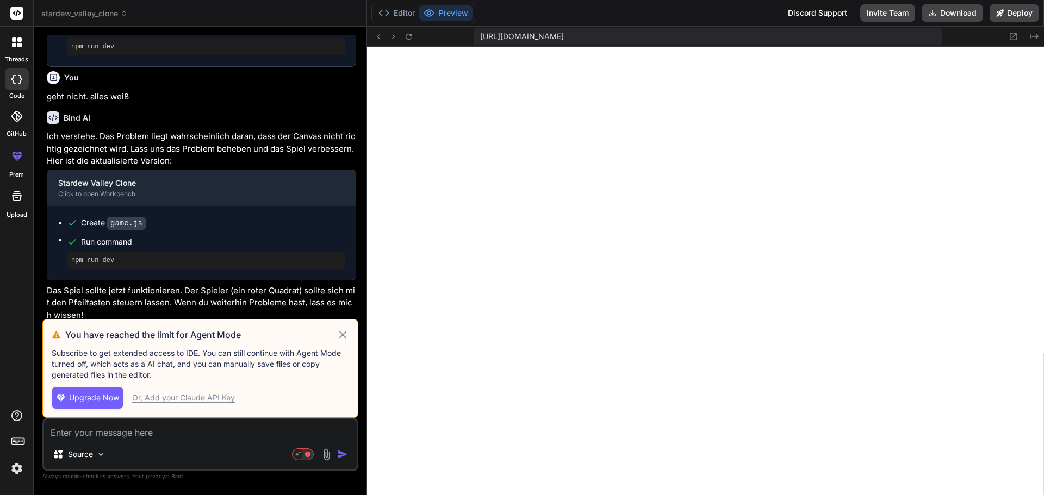
scroll to position [742, 0]
click at [346, 333] on icon at bounding box center [342, 334] width 13 height 13
type textarea "x"
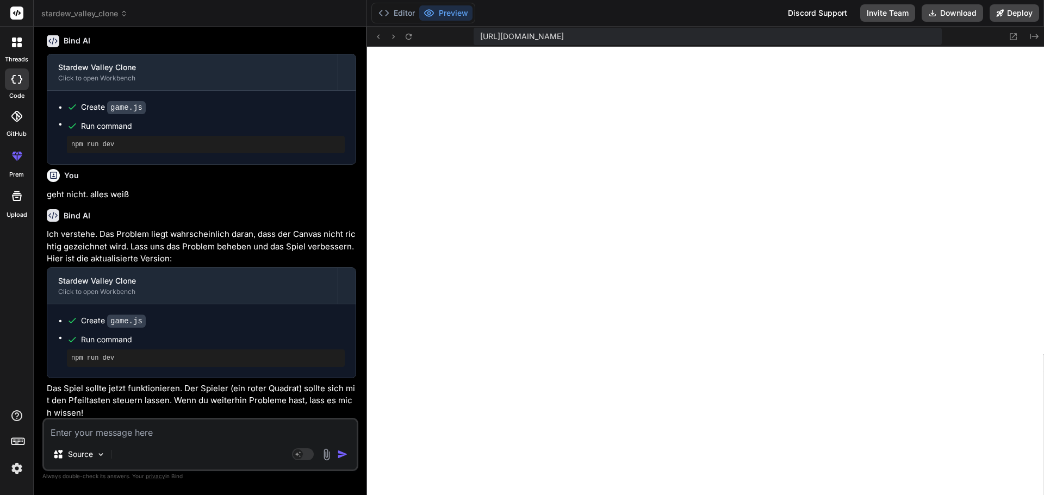
click at [209, 399] on p "Das Spiel sollte jetzt funktionieren. Der Spieler (ein roter Quadrat) sollte si…" at bounding box center [201, 401] width 309 height 37
click at [410, 10] on button "Editor" at bounding box center [396, 12] width 45 height 15
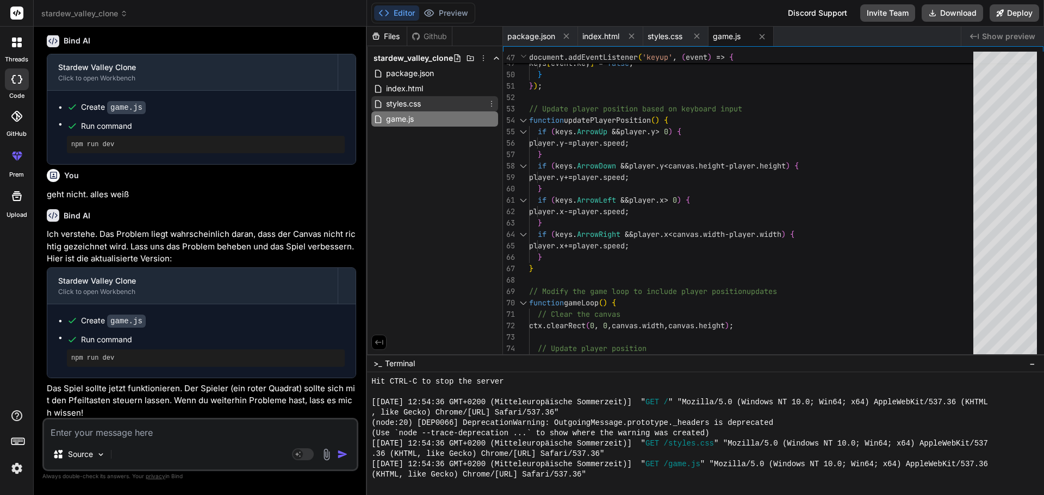
click at [436, 98] on div "styles.css" at bounding box center [434, 103] width 127 height 15
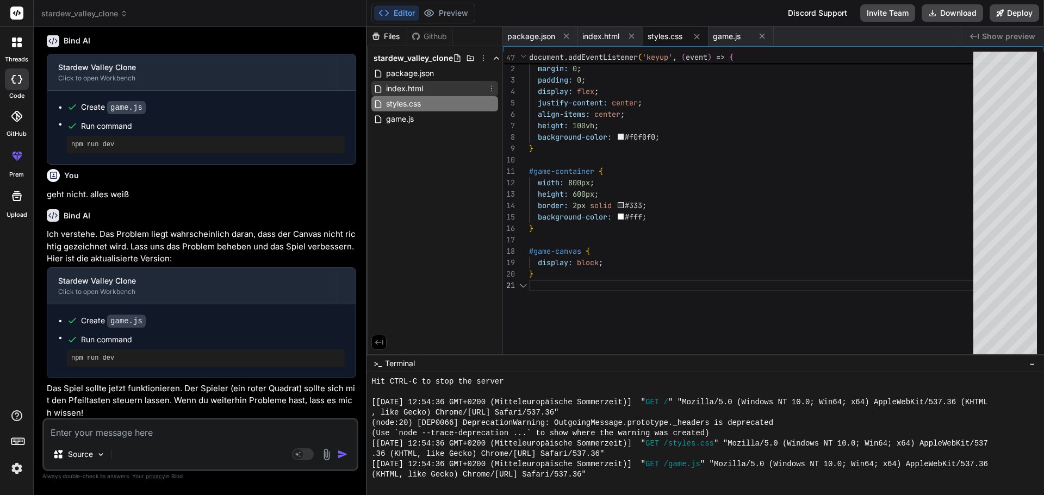
click at [439, 86] on div "index.html" at bounding box center [434, 88] width 127 height 15
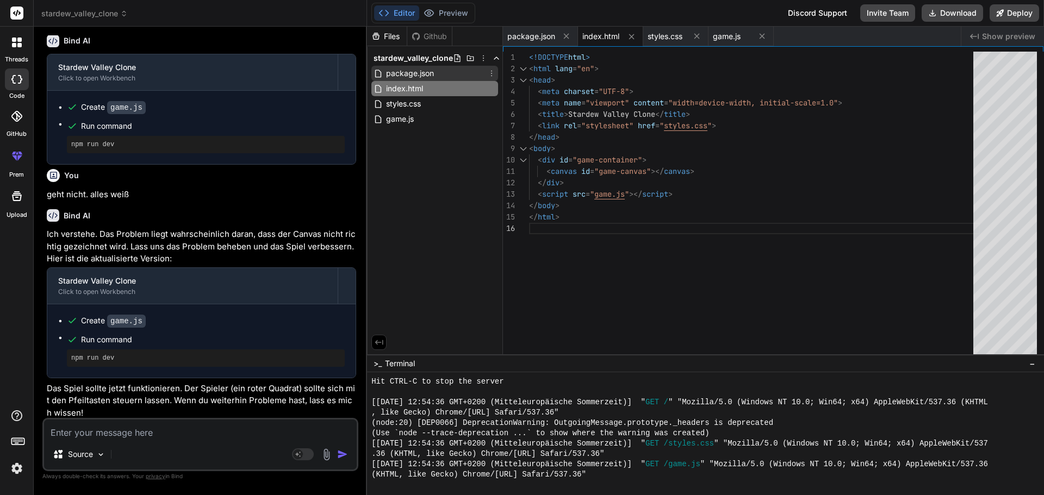
click at [439, 76] on div "package.json" at bounding box center [434, 73] width 127 height 15
type textarea "{ "name": "stardew-valley-clone", "scripts": { "dev": "http-server -p 3000 -c-1…"
